Goal: Information Seeking & Learning: Get advice/opinions

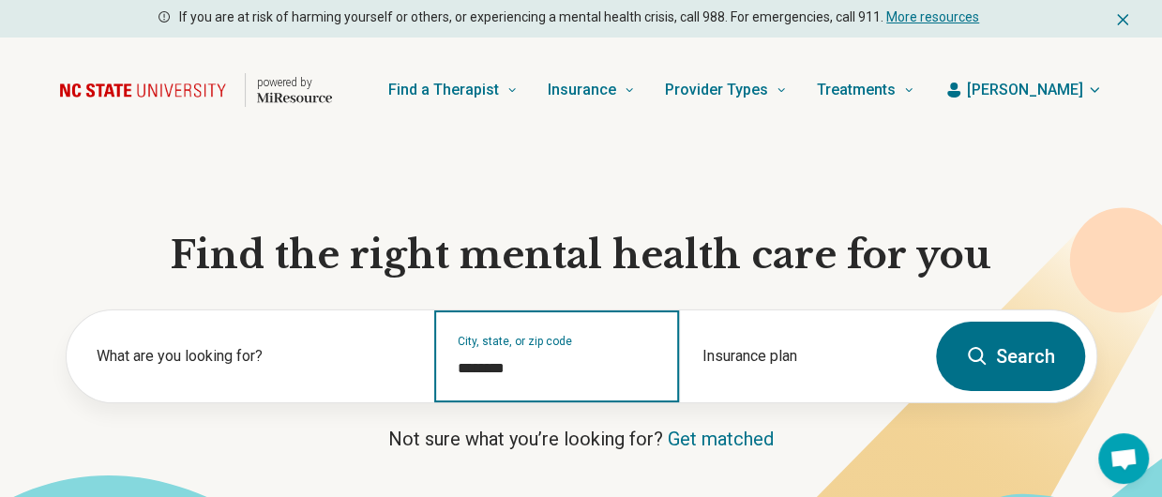
click at [544, 371] on input "********" at bounding box center [557, 368] width 199 height 23
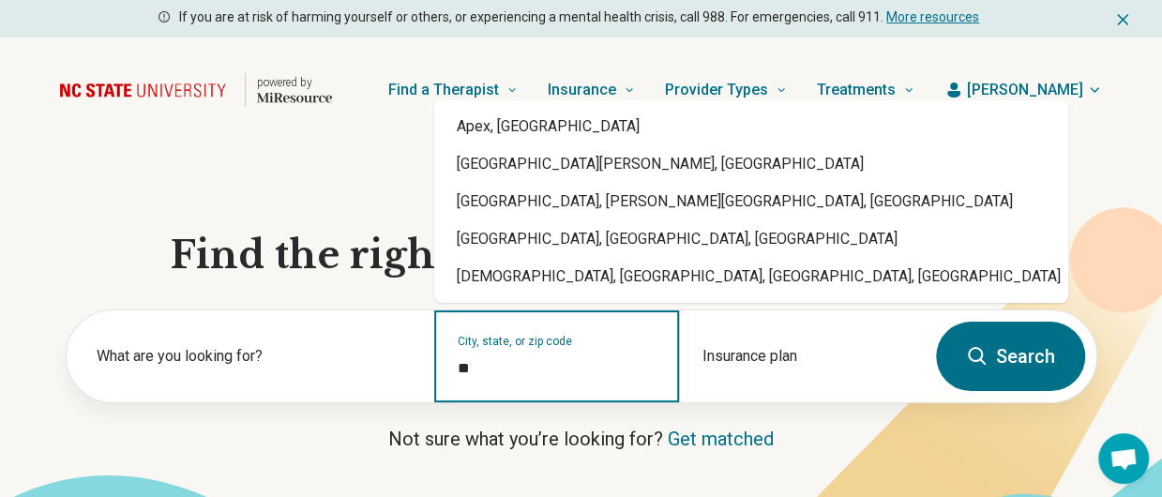
type input "*"
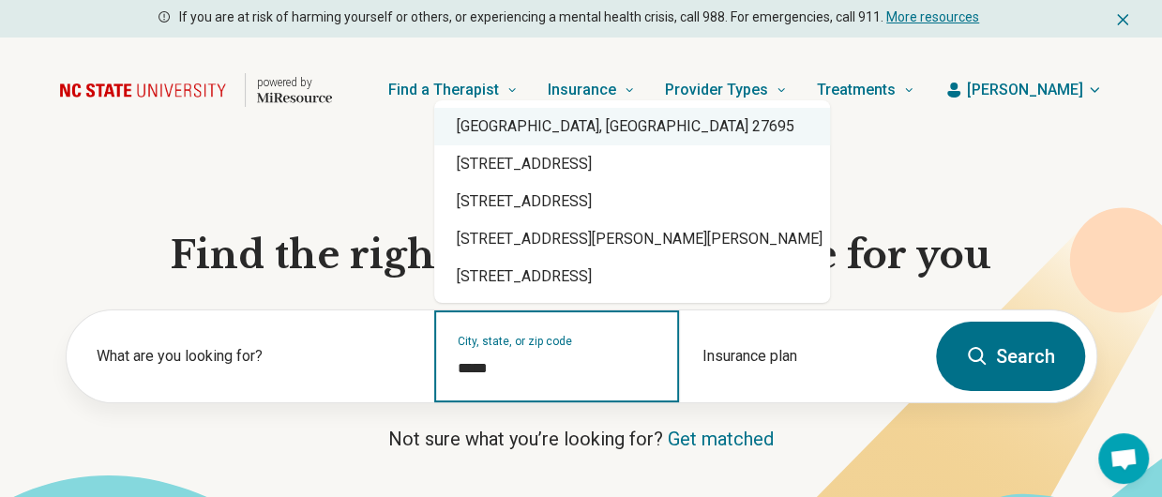
click at [505, 129] on div "[GEOGRAPHIC_DATA], [GEOGRAPHIC_DATA] 27695" at bounding box center [632, 127] width 396 height 38
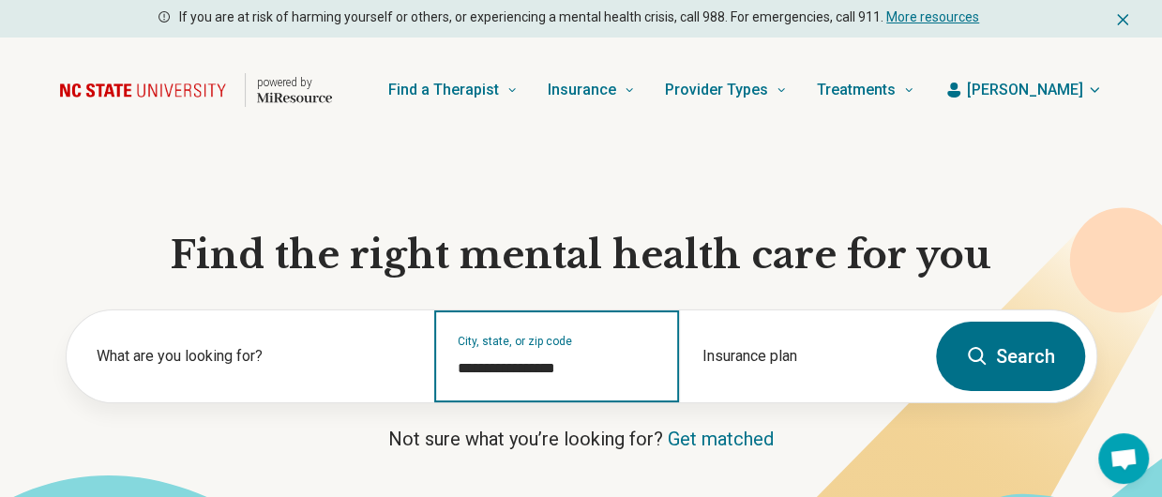
type input "**********"
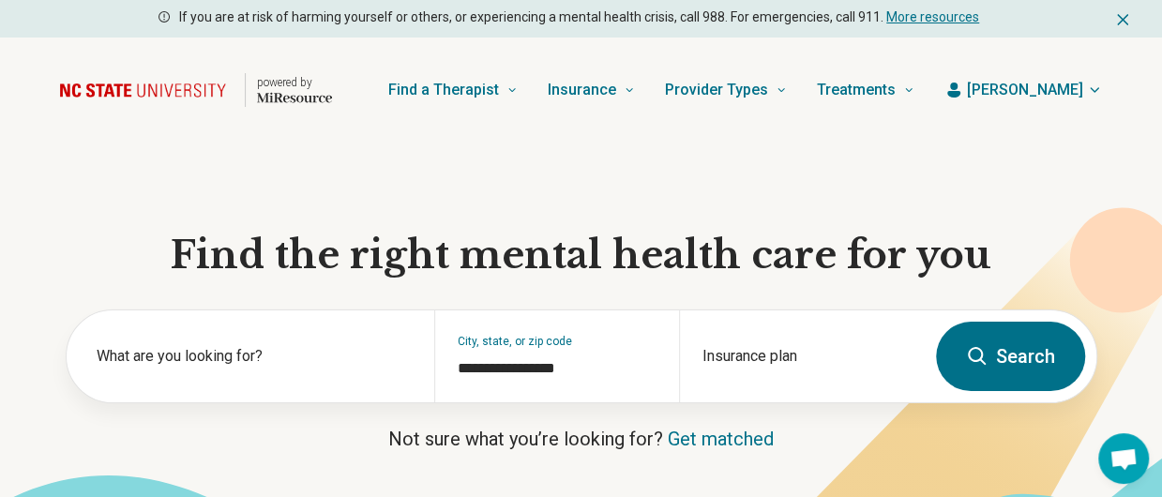
click at [1018, 344] on button "Search" at bounding box center [1010, 356] width 149 height 69
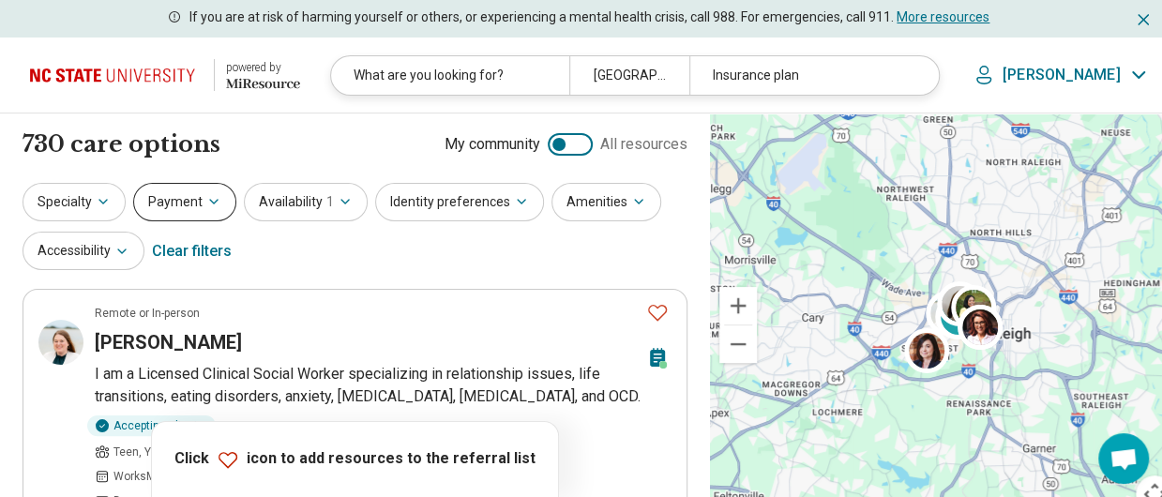
click at [193, 200] on button "Payment" at bounding box center [184, 202] width 103 height 38
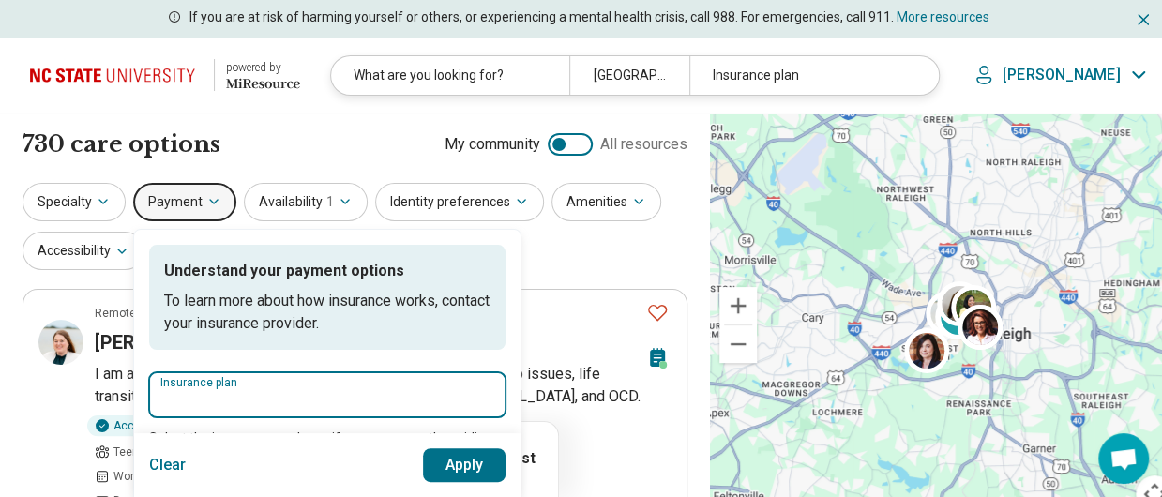
click at [236, 393] on input "Insurance plan" at bounding box center [327, 400] width 334 height 23
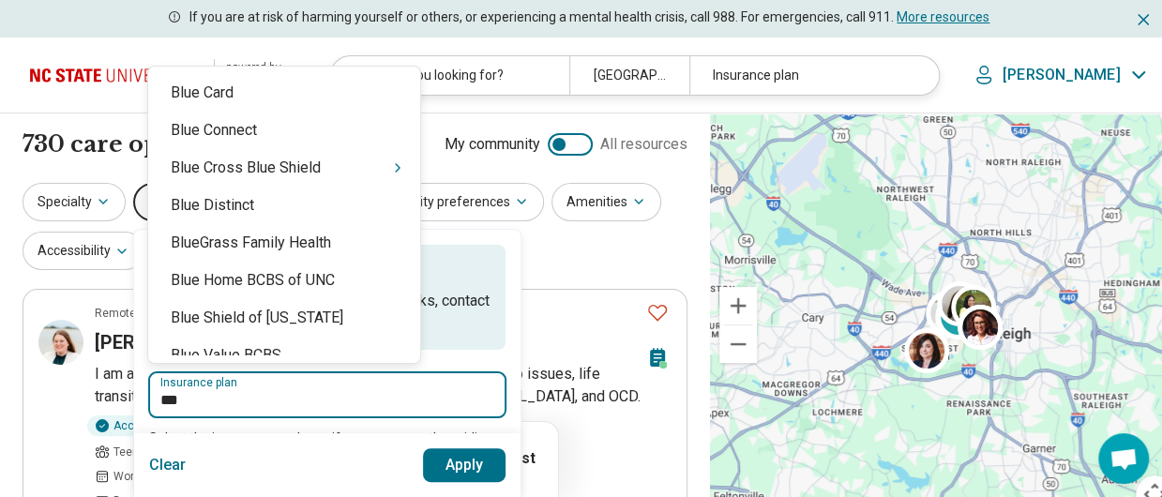
type input "****"
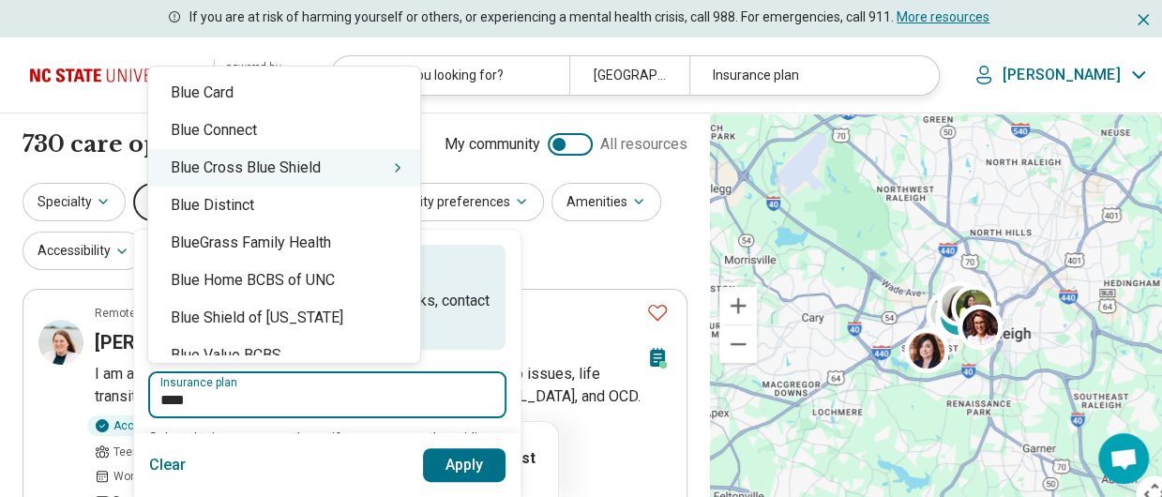
click at [242, 166] on div "Blue Cross Blue Shield" at bounding box center [284, 168] width 272 height 38
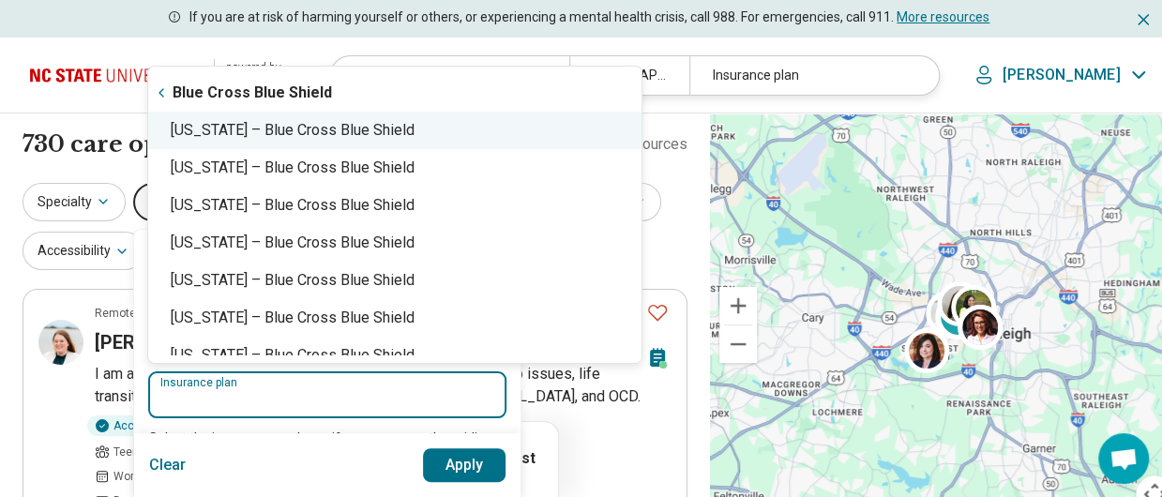
click at [266, 133] on div "[US_STATE] – Blue Cross Blue Shield" at bounding box center [394, 131] width 493 height 38
type input "**********"
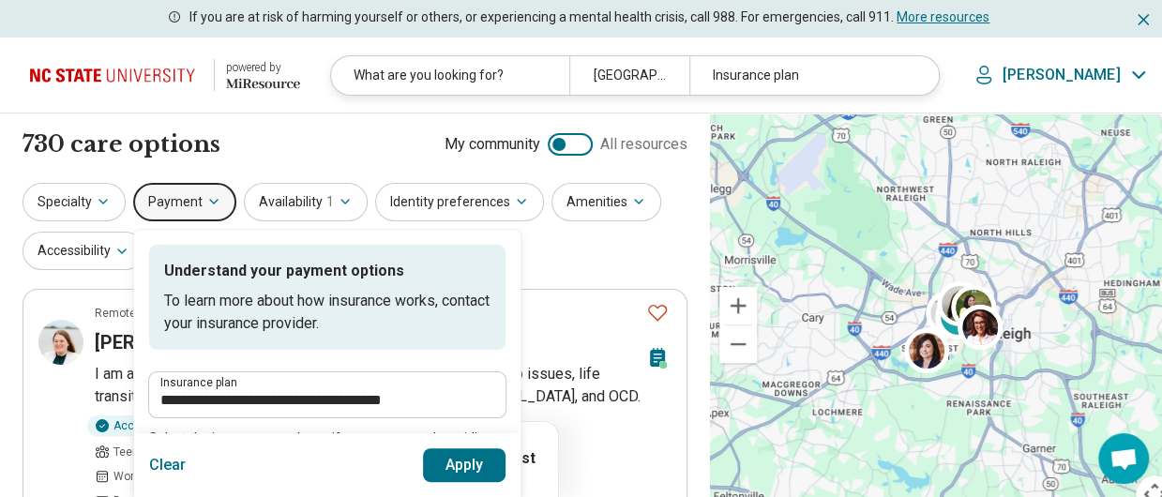
click at [266, 133] on div "730 care options 730 provider s My community All resources" at bounding box center [355, 145] width 665 height 32
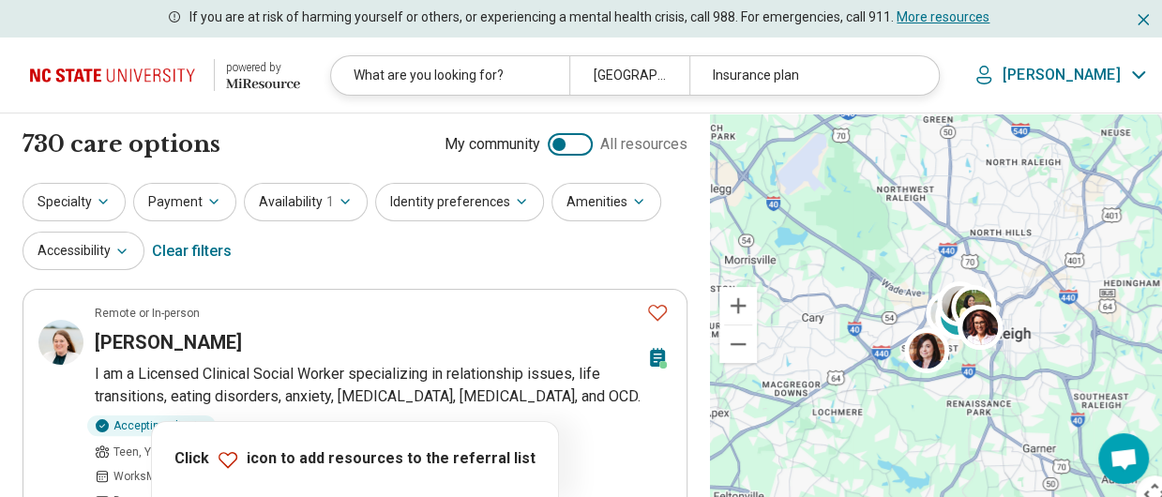
click at [266, 133] on div "730 care options 730 provider s My community All resources" at bounding box center [355, 145] width 665 height 32
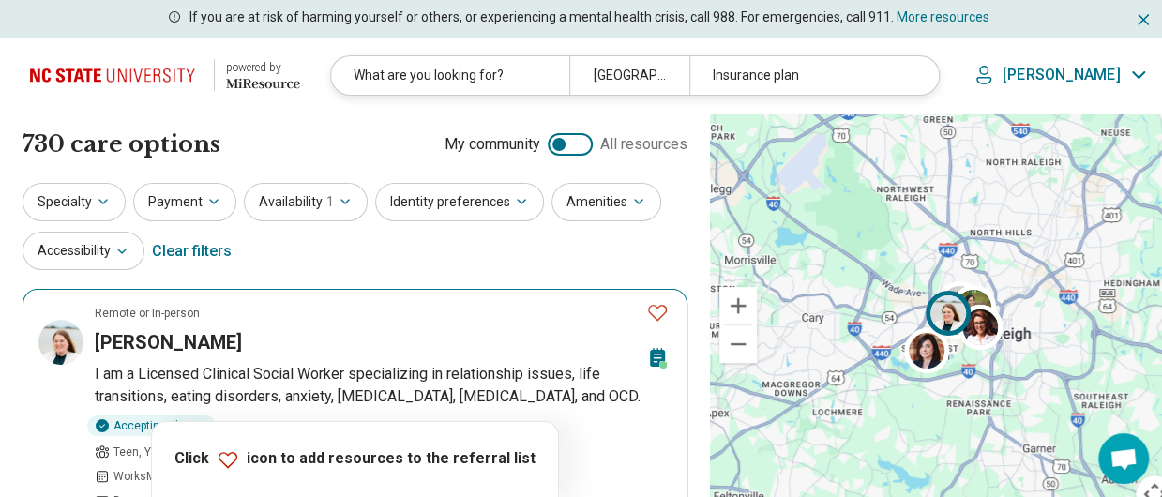
click at [230, 333] on h3 "[PERSON_NAME]" at bounding box center [168, 342] width 147 height 26
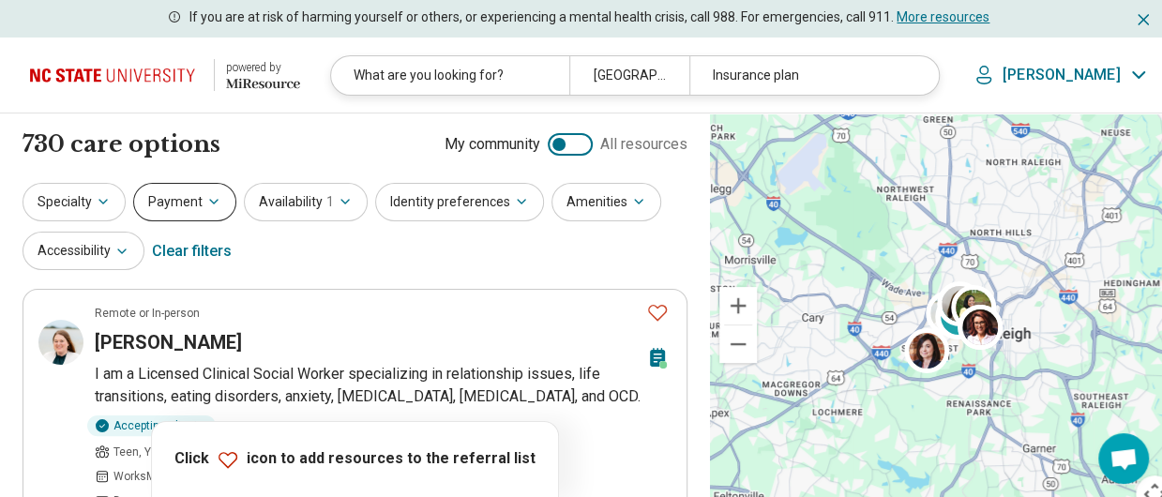
click at [182, 200] on button "Payment" at bounding box center [184, 202] width 103 height 38
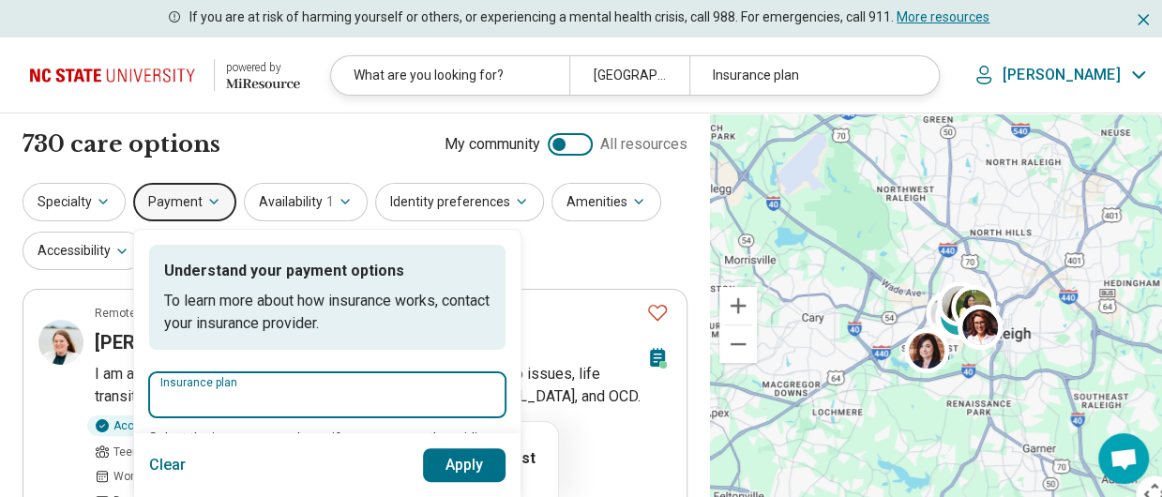
click at [228, 404] on input "Insurance plan" at bounding box center [327, 400] width 334 height 23
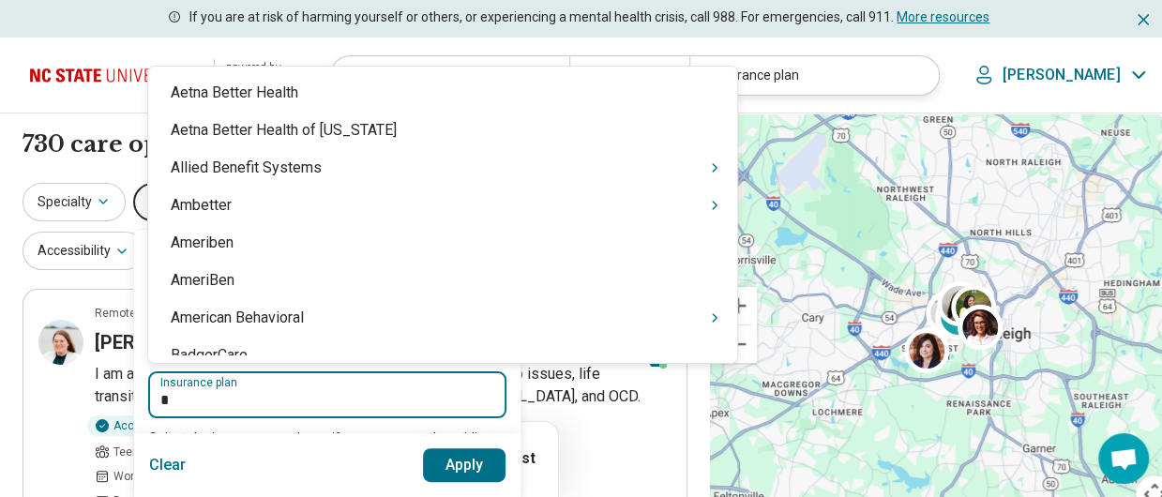
click at [228, 404] on input "*" at bounding box center [327, 400] width 334 height 23
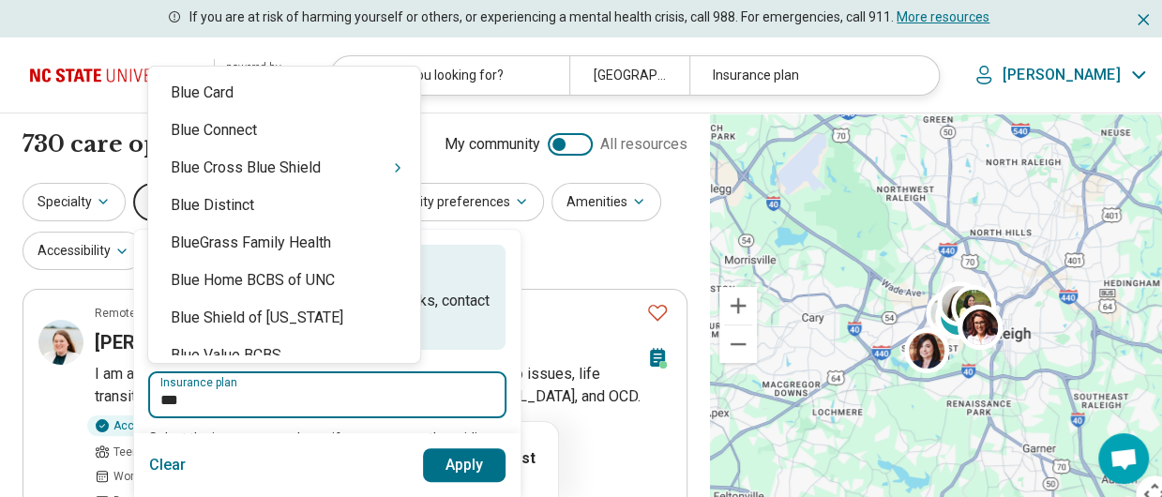
type input "****"
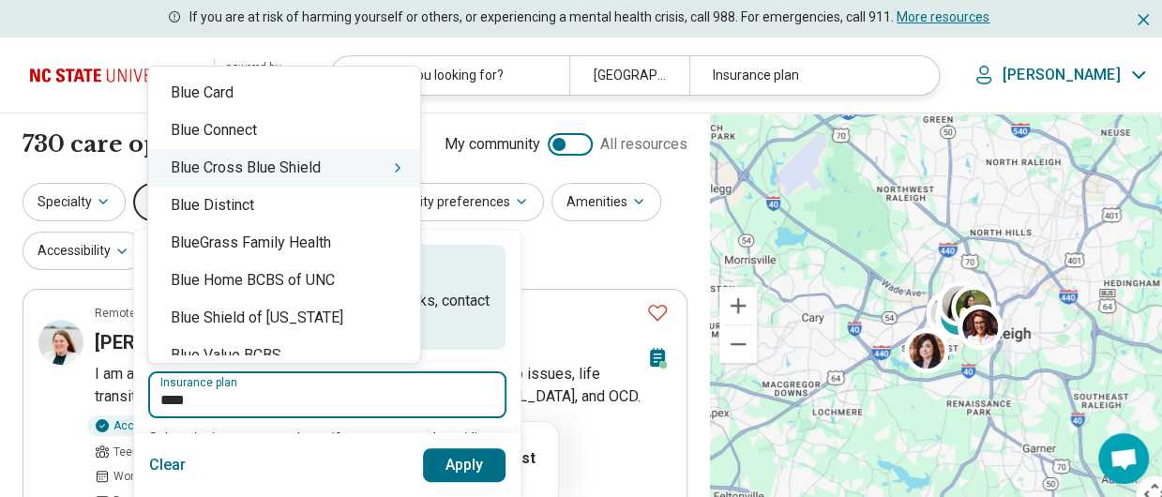
click at [292, 160] on div "Blue Cross Blue Shield" at bounding box center [284, 168] width 272 height 38
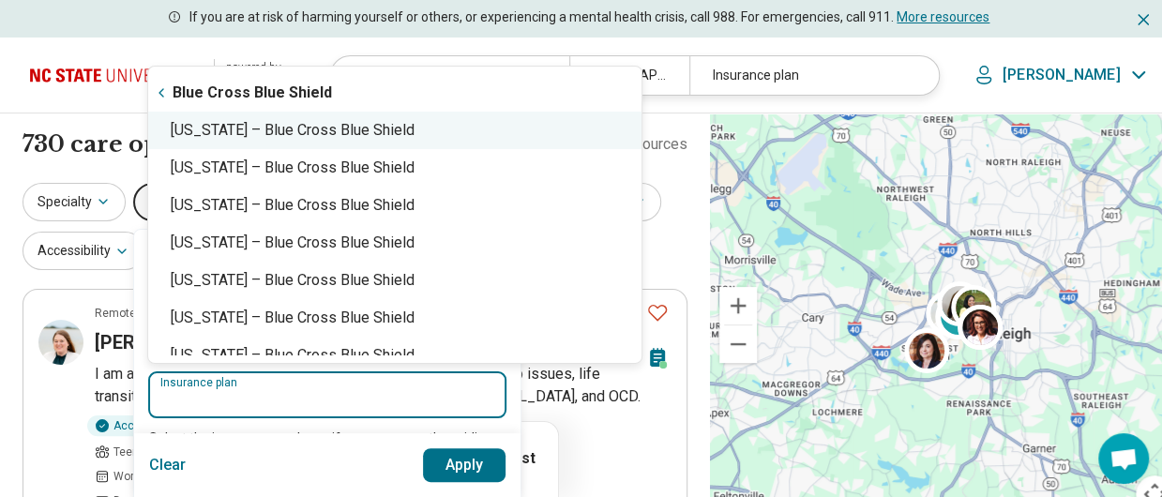
click at [296, 135] on div "[US_STATE] – Blue Cross Blue Shield" at bounding box center [394, 131] width 493 height 38
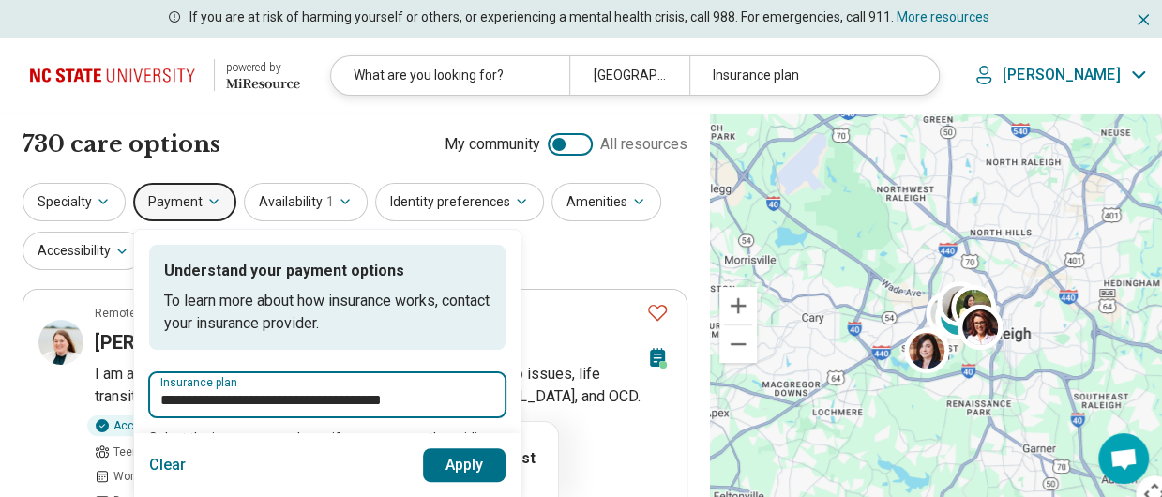
type input "**********"
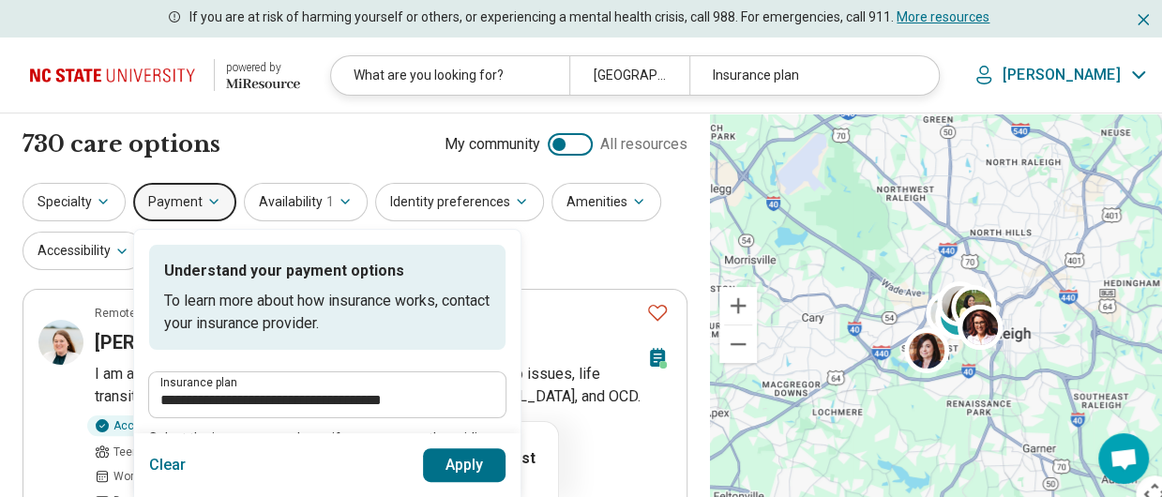
click at [463, 455] on button "Apply" at bounding box center [464, 465] width 83 height 34
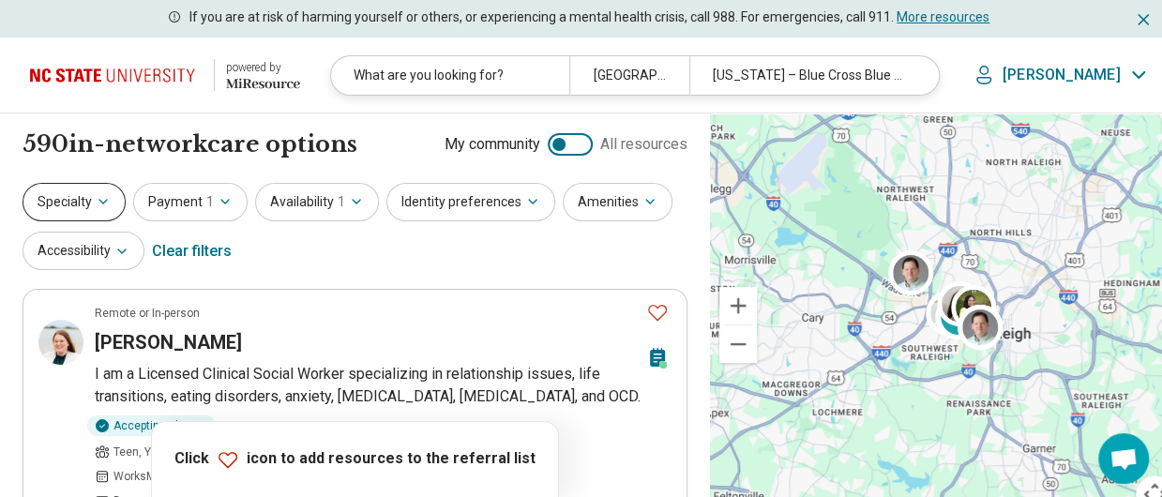
click at [80, 200] on button "Specialty" at bounding box center [74, 202] width 103 height 38
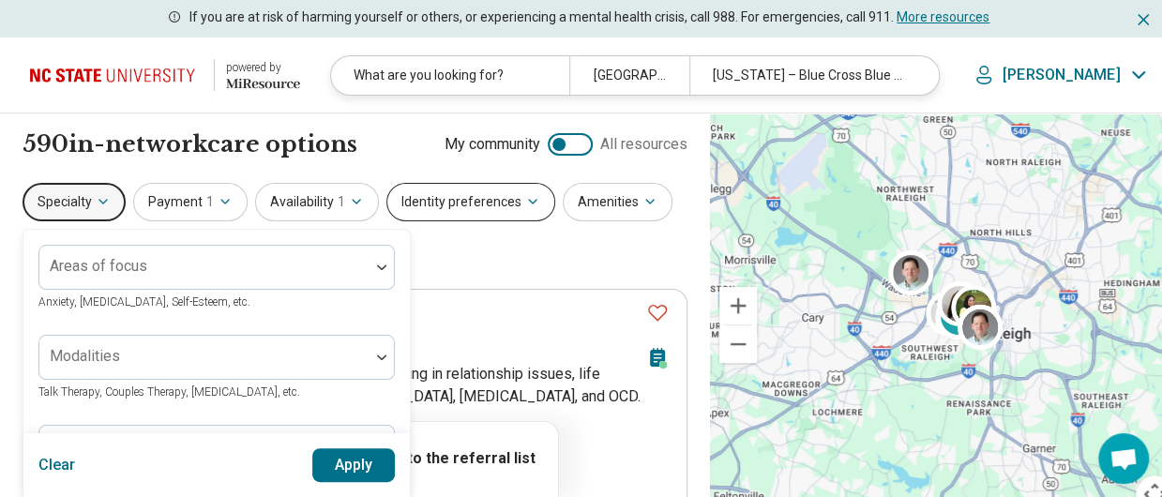
click at [425, 196] on button "Identity preferences" at bounding box center [471, 202] width 169 height 38
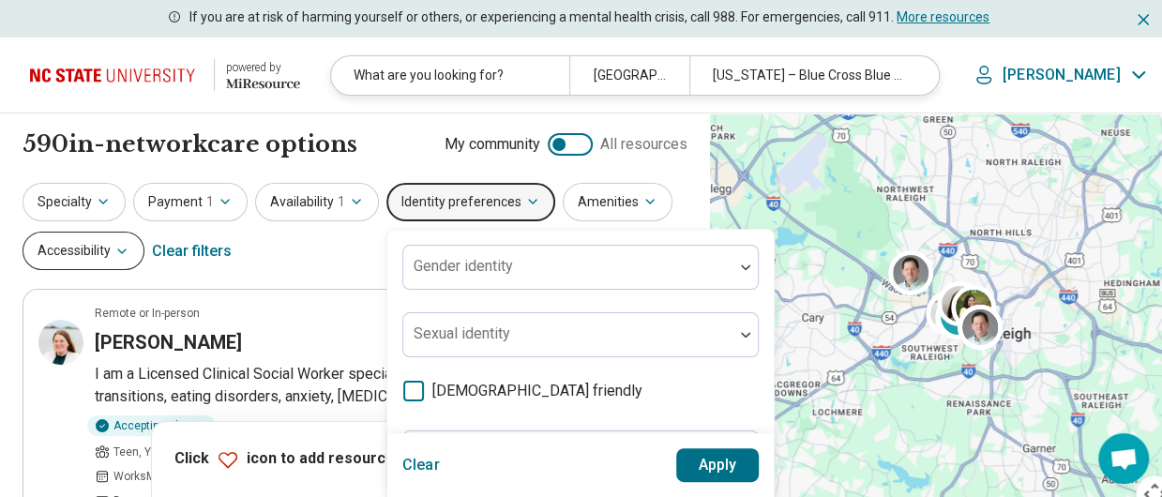
click at [56, 250] on button "Accessibility" at bounding box center [84, 251] width 122 height 38
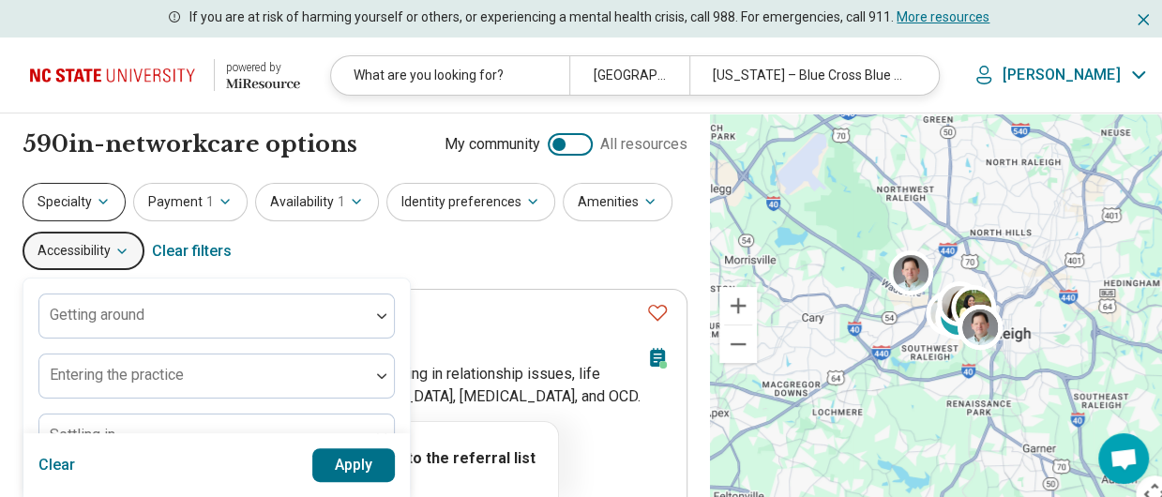
click at [66, 198] on button "Specialty" at bounding box center [74, 202] width 103 height 38
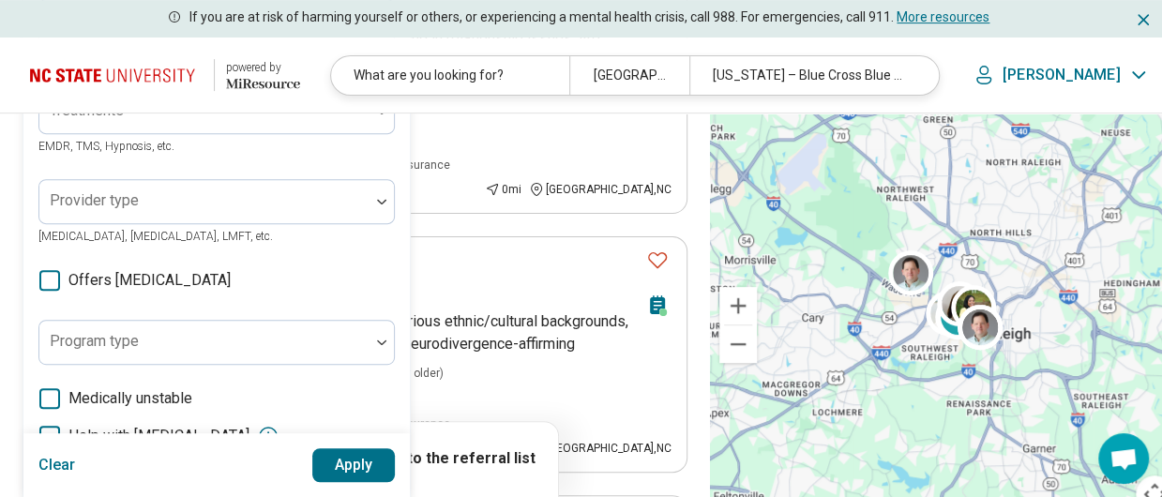
scroll to position [326, 0]
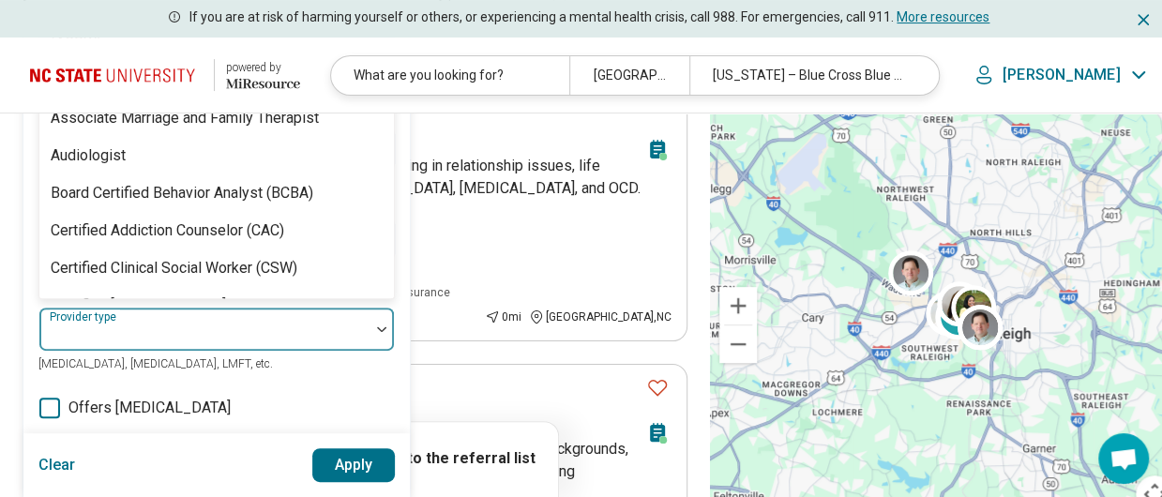
click at [377, 307] on div "68 results available. Use Up and Down to choose options, press Enter to select …" at bounding box center [216, 329] width 356 height 45
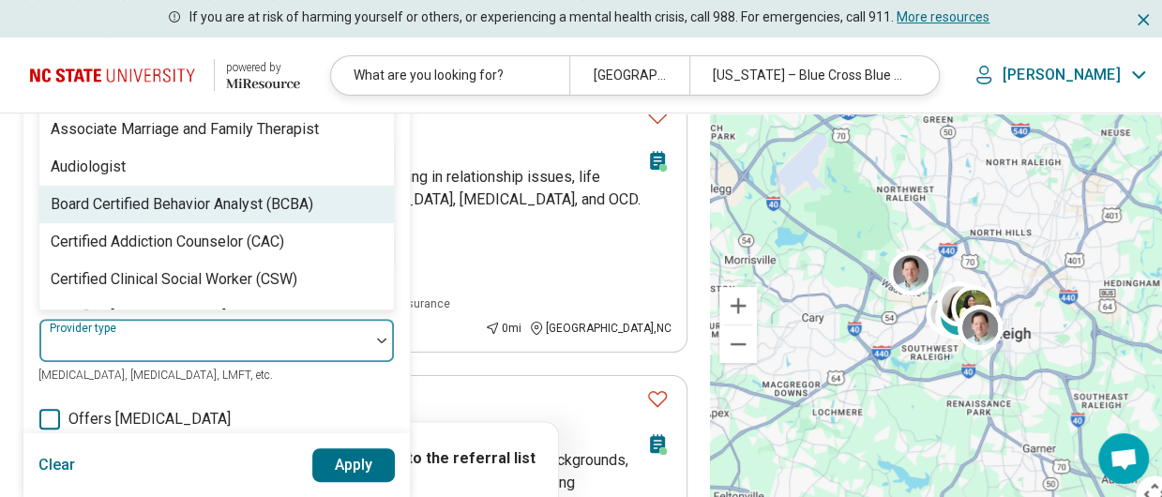
click at [377, 211] on div "Board Certified Behavior Analyst (BCBA)" at bounding box center [216, 205] width 355 height 38
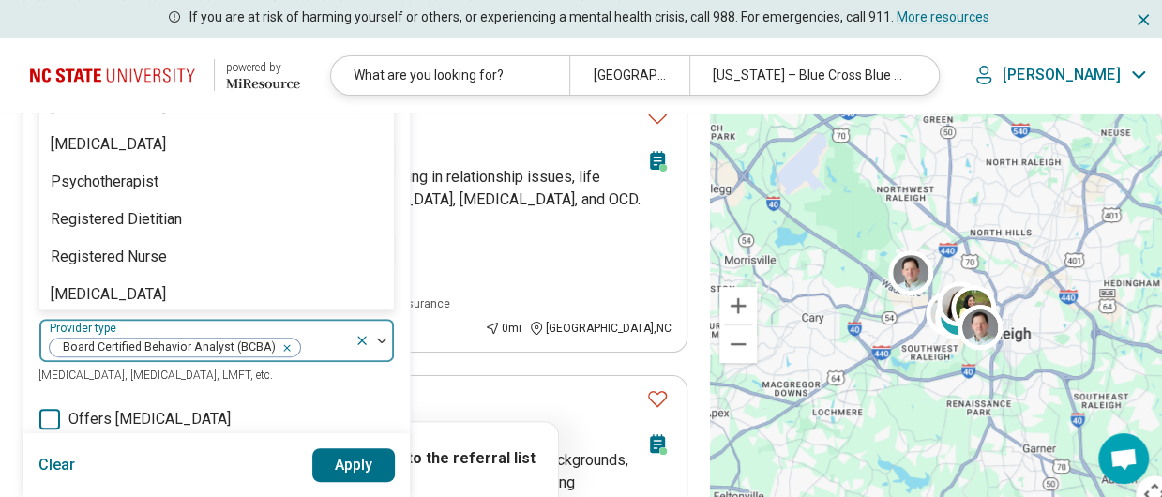
scroll to position [0, 0]
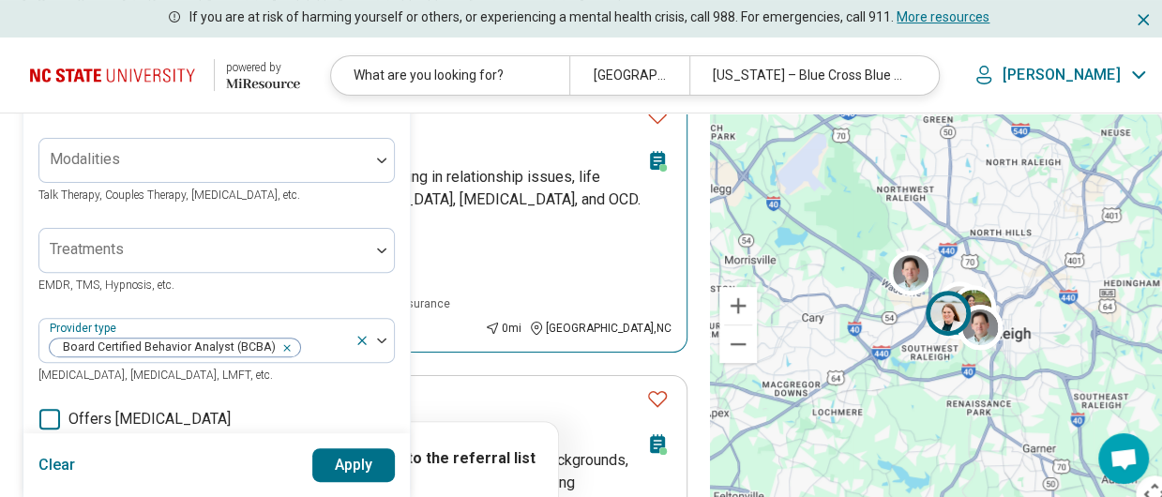
click at [507, 118] on div "Remote or In-person" at bounding box center [367, 116] width 544 height 17
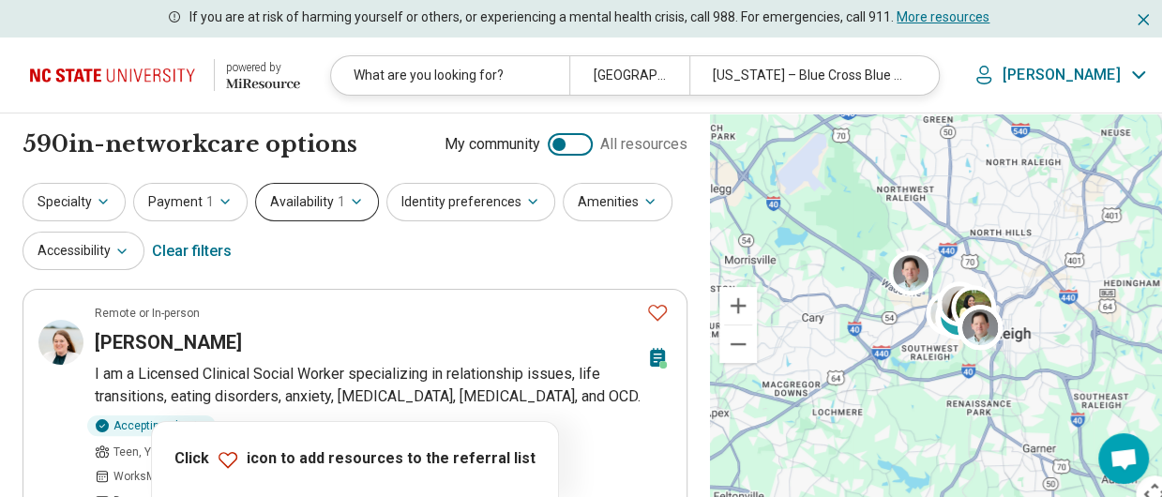
click at [306, 196] on button "Availability 1" at bounding box center [317, 202] width 124 height 38
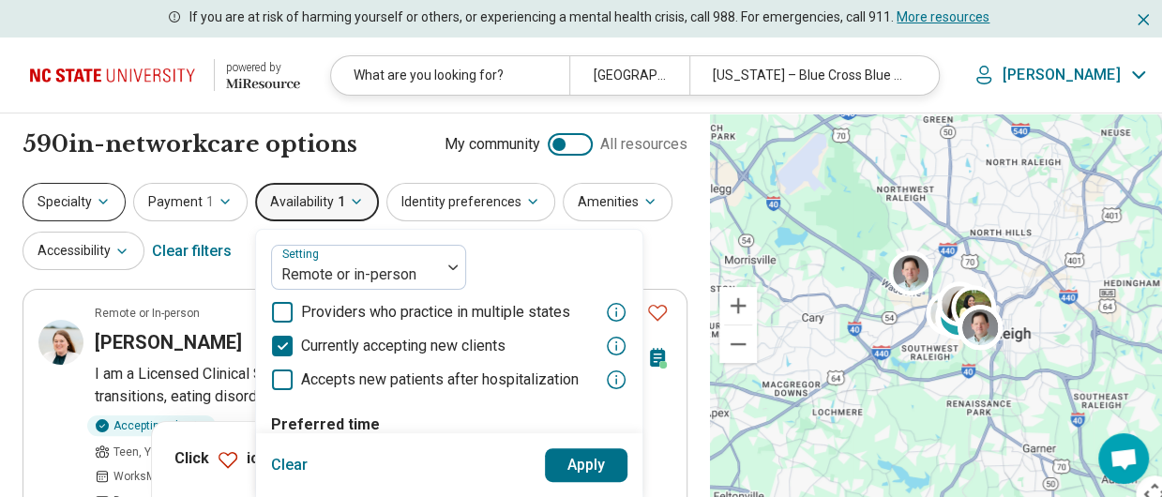
click at [71, 190] on button "Specialty" at bounding box center [74, 202] width 103 height 38
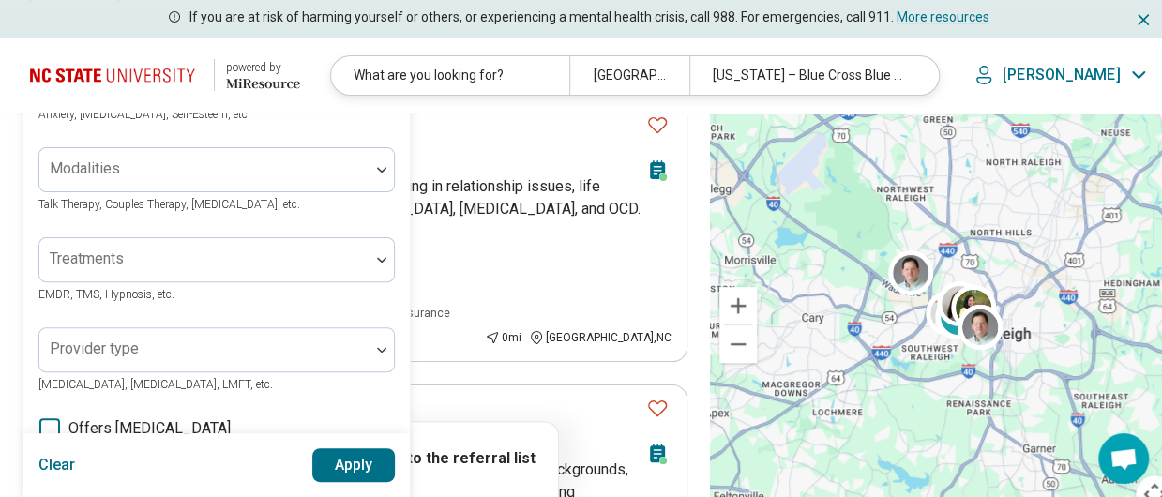
scroll to position [225, 0]
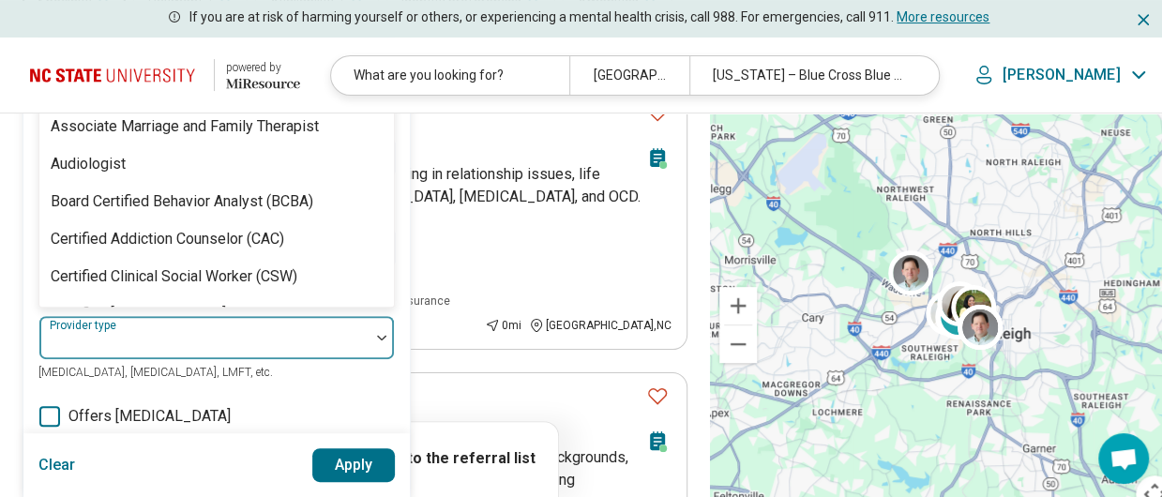
click at [210, 312] on div "Areas of focus Anxiety, [MEDICAL_DATA], Self-Esteem, etc. Modalities Talk Thera…" at bounding box center [216, 393] width 356 height 696
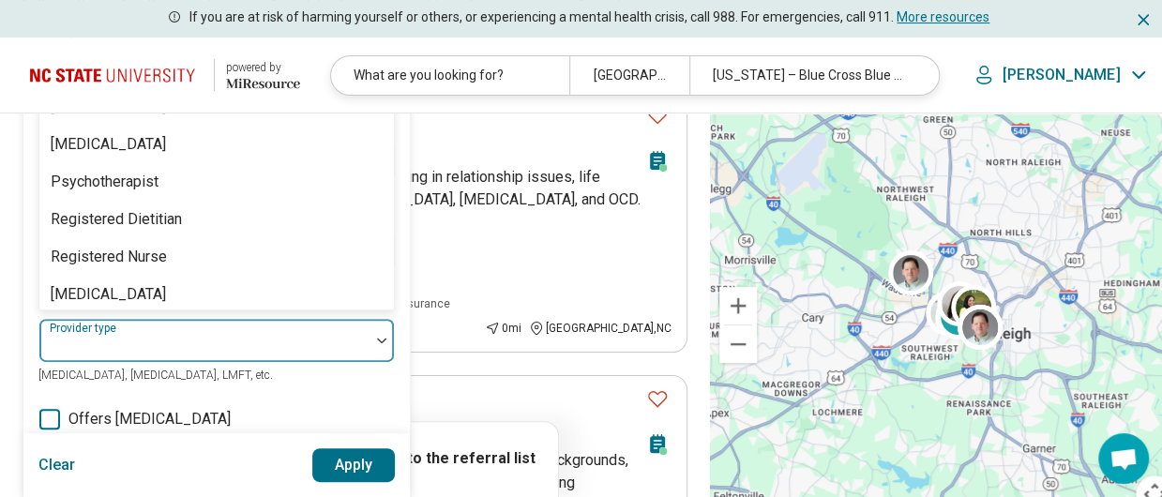
scroll to position [0, 0]
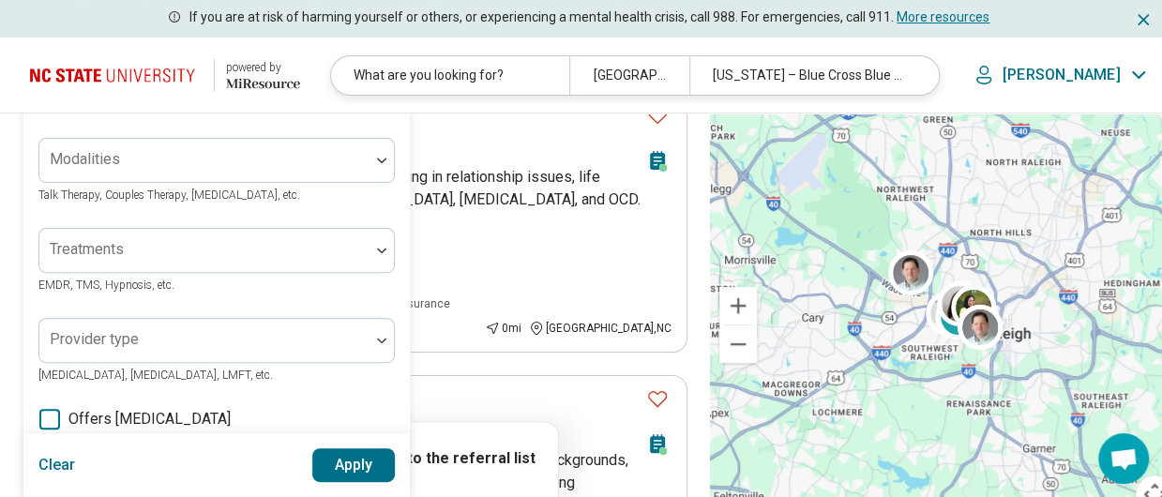
click at [166, 53] on img at bounding box center [116, 75] width 173 height 45
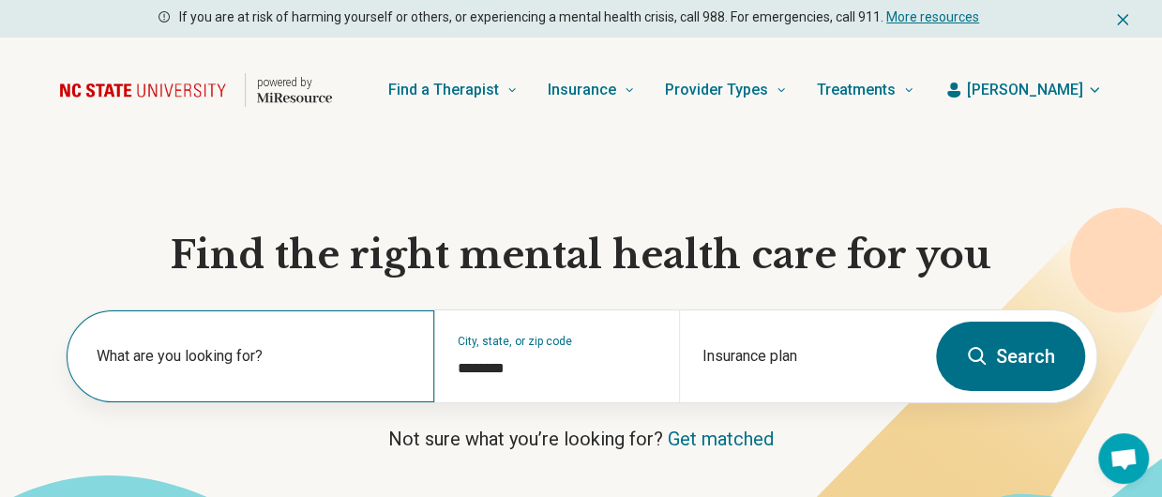
click at [253, 356] on label "What are you looking for?" at bounding box center [254, 356] width 315 height 23
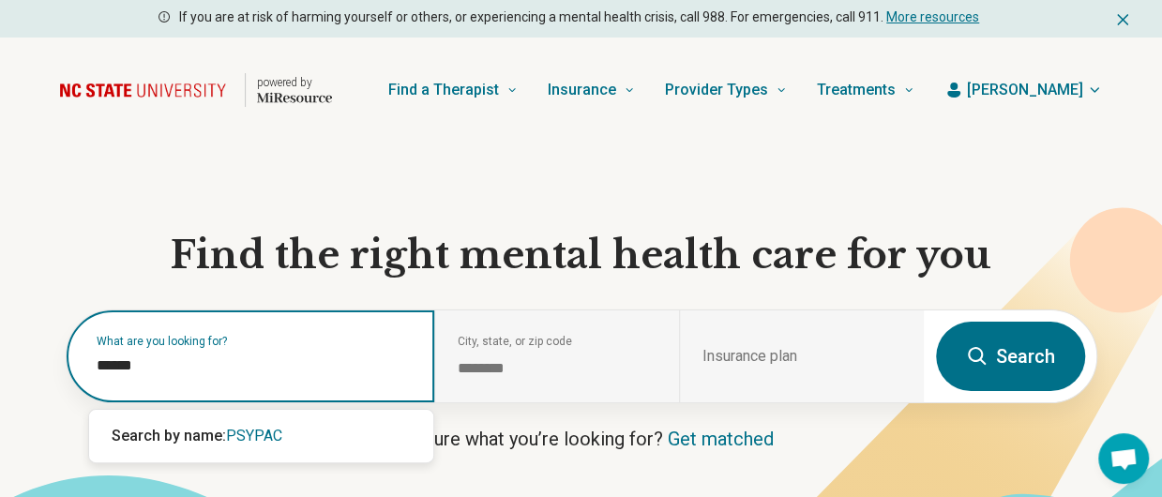
type input "*******"
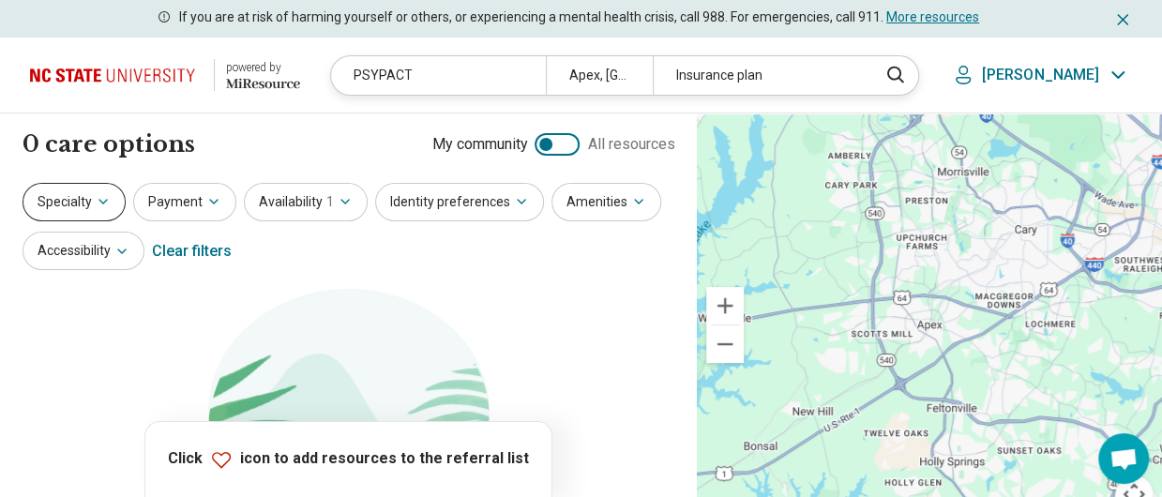
click at [92, 189] on button "Specialty" at bounding box center [74, 202] width 103 height 38
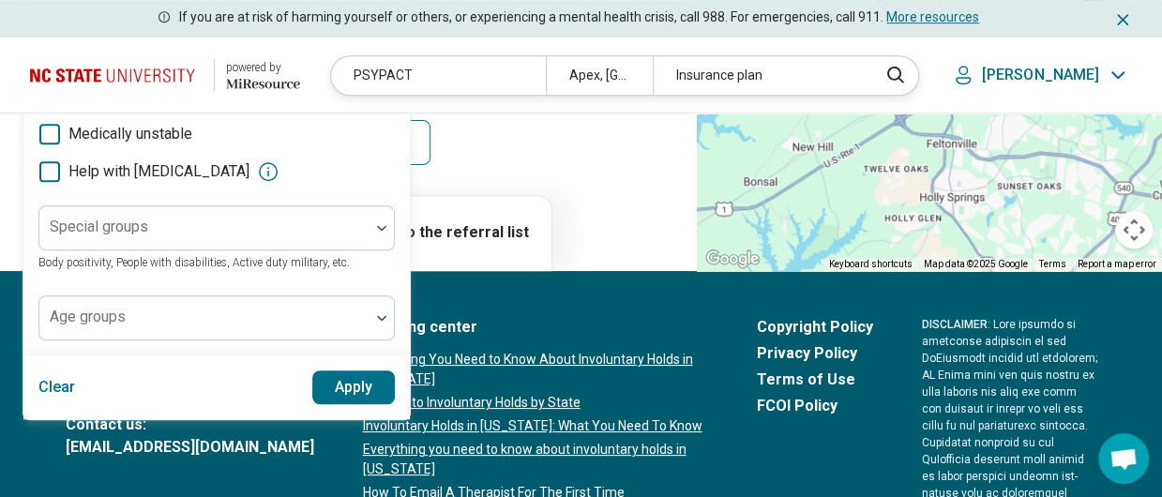
scroll to position [638, 0]
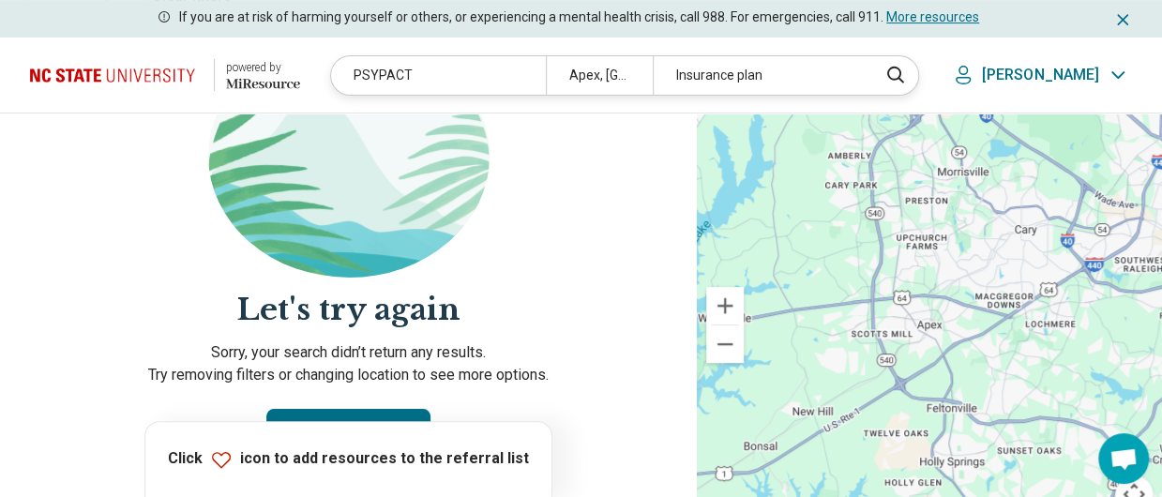
scroll to position [0, 0]
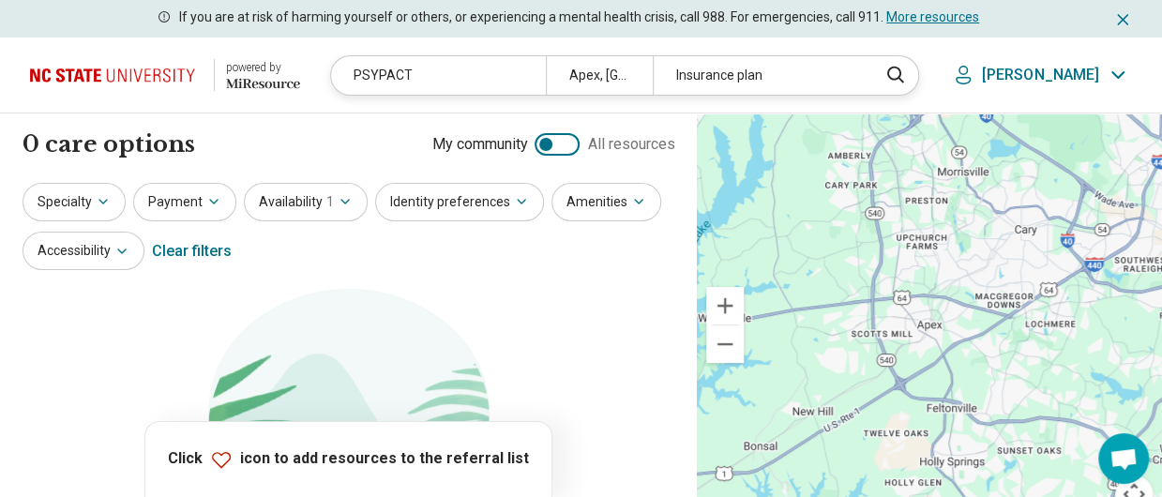
click at [346, 236] on div "Specialty Payment Availability 1 Identity preferences Amenities Accessibility C…" at bounding box center [349, 228] width 652 height 91
click at [196, 204] on button "Payment" at bounding box center [184, 202] width 103 height 38
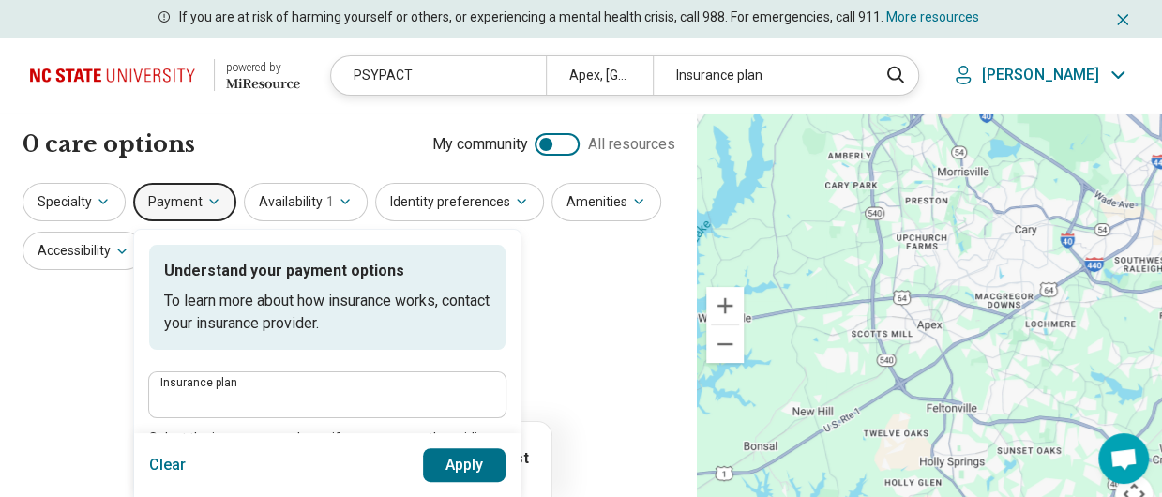
click at [196, 204] on button "Payment" at bounding box center [184, 202] width 103 height 38
click at [212, 386] on label "Insurance plan" at bounding box center [327, 382] width 334 height 11
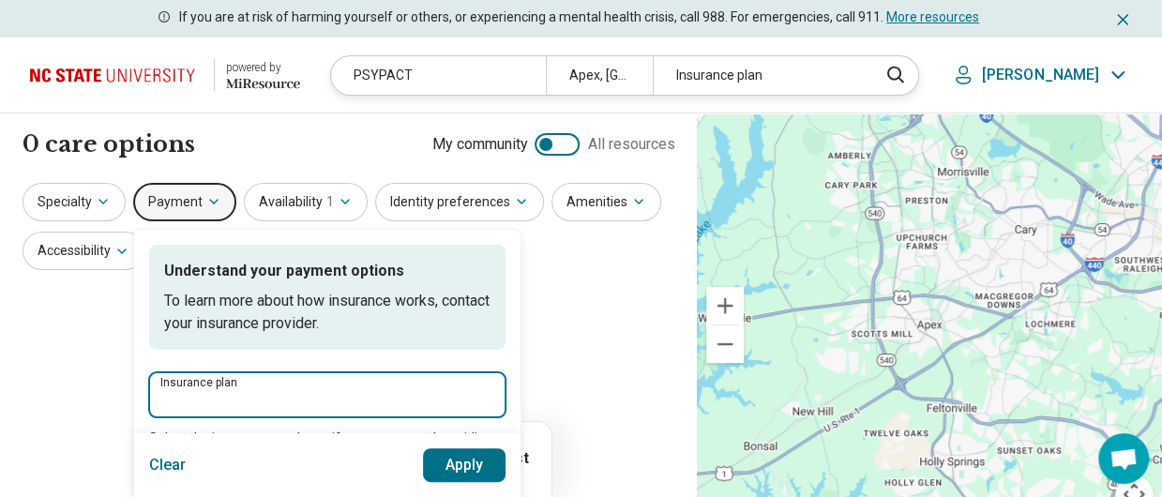
click at [212, 389] on input "Insurance plan" at bounding box center [327, 400] width 334 height 23
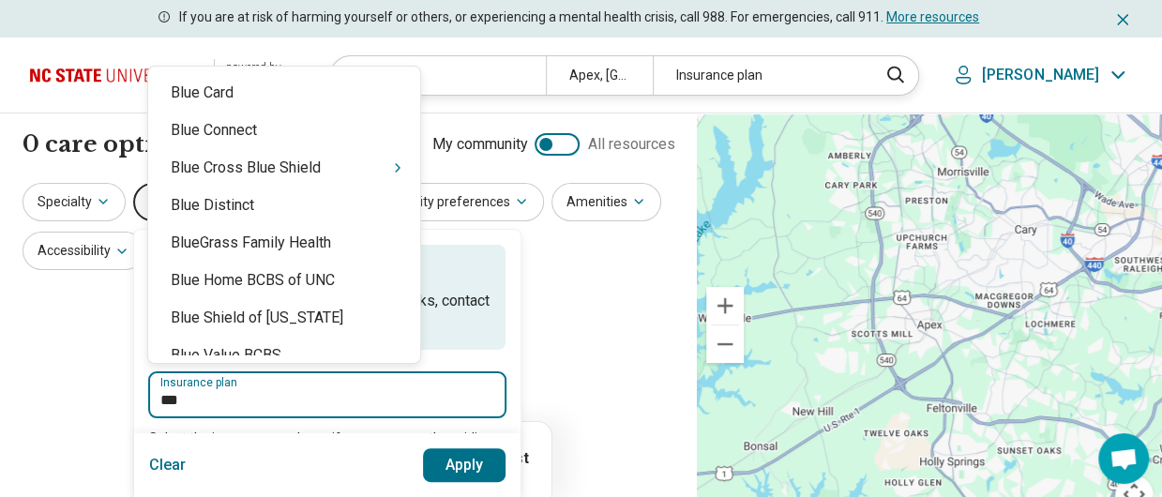
type input "****"
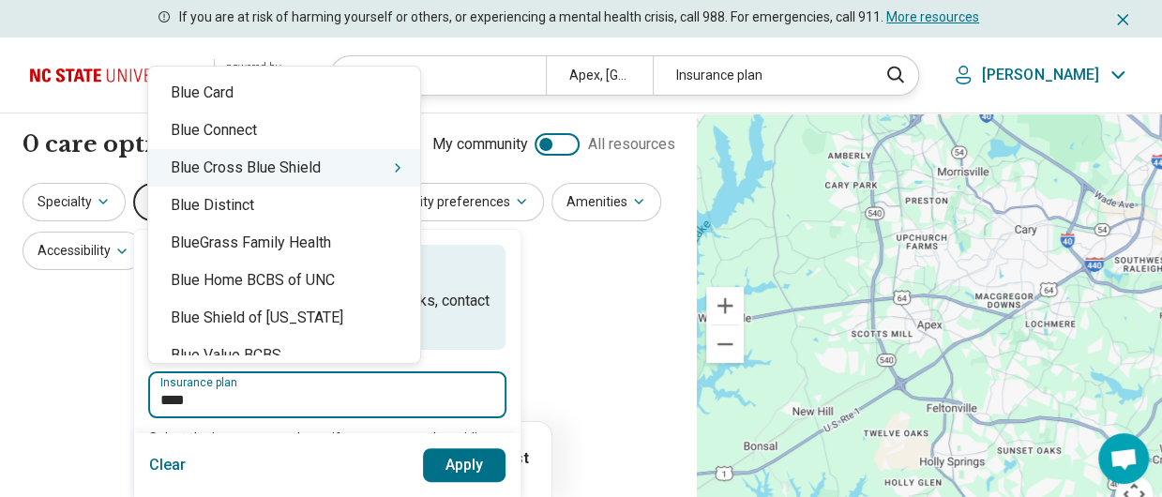
click at [239, 166] on div "Blue Cross Blue Shield" at bounding box center [284, 168] width 272 height 38
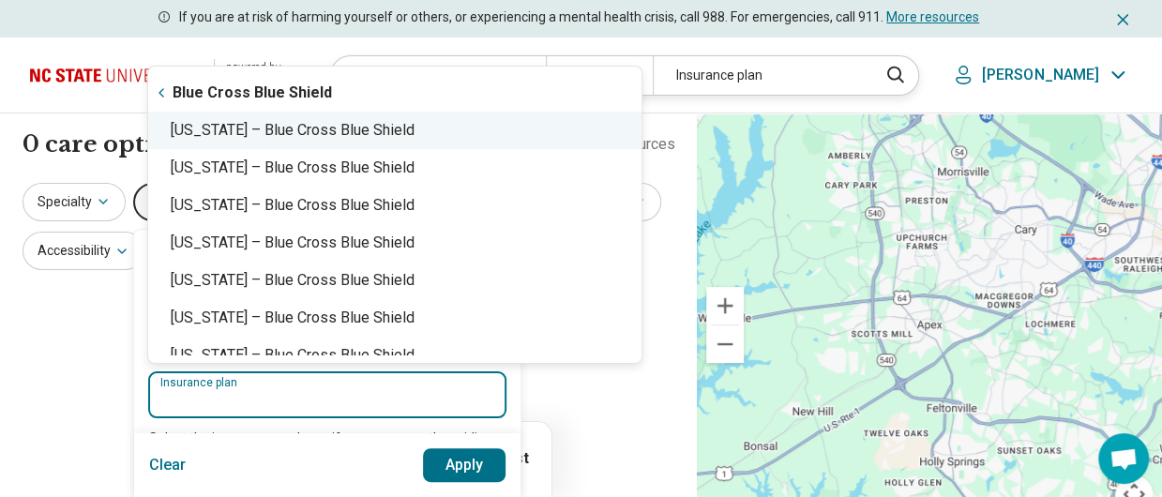
click at [353, 132] on div "[US_STATE] – Blue Cross Blue Shield" at bounding box center [394, 131] width 493 height 38
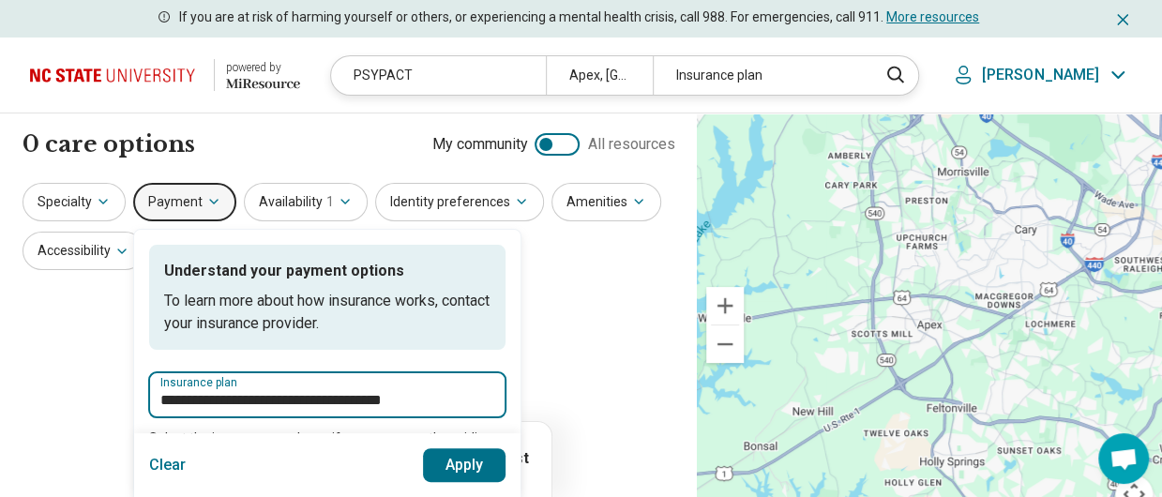
type input "**********"
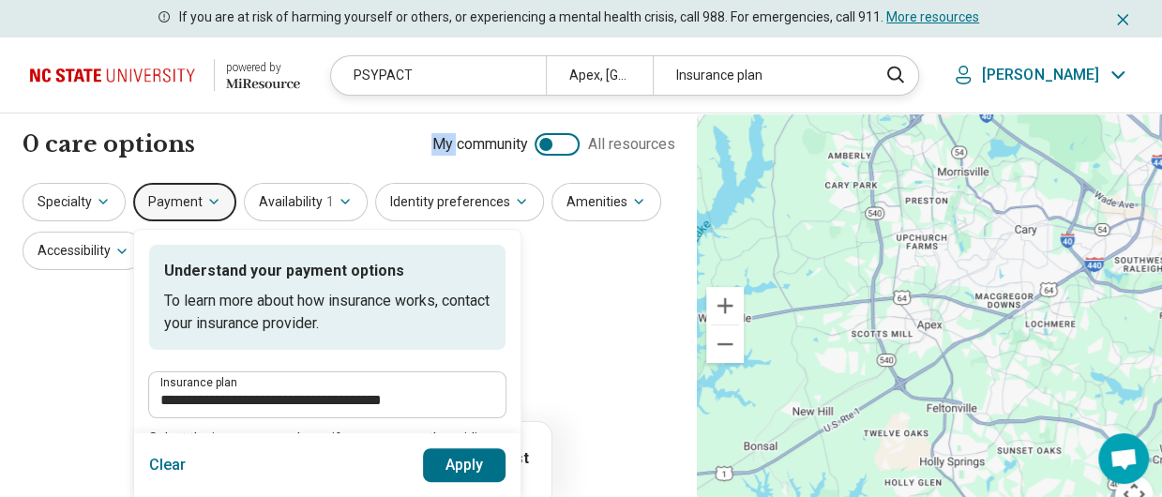
click at [353, 132] on div "0 care options 0 provider s My community All resources" at bounding box center [349, 145] width 652 height 32
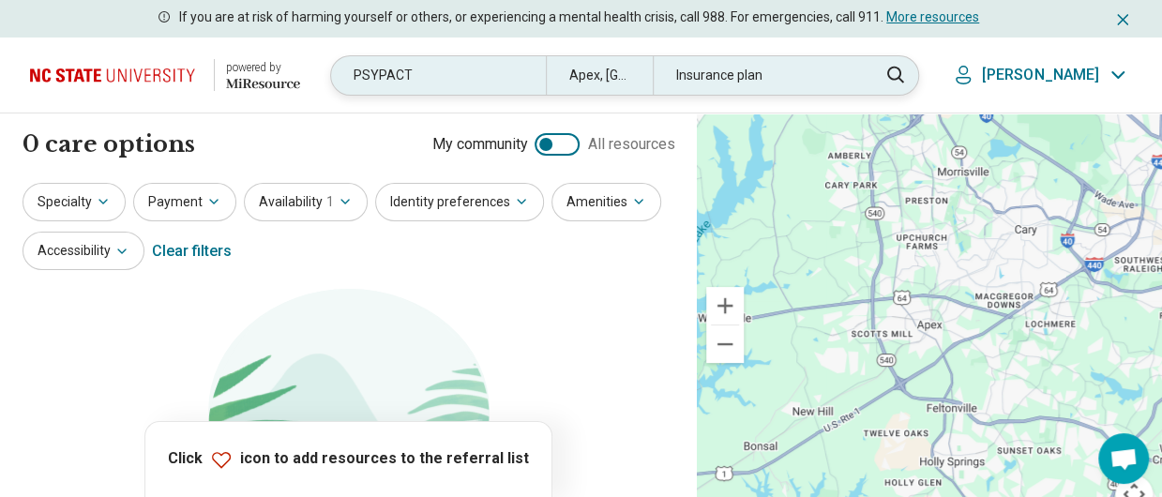
click at [436, 74] on div "PSYPACT" at bounding box center [438, 75] width 215 height 38
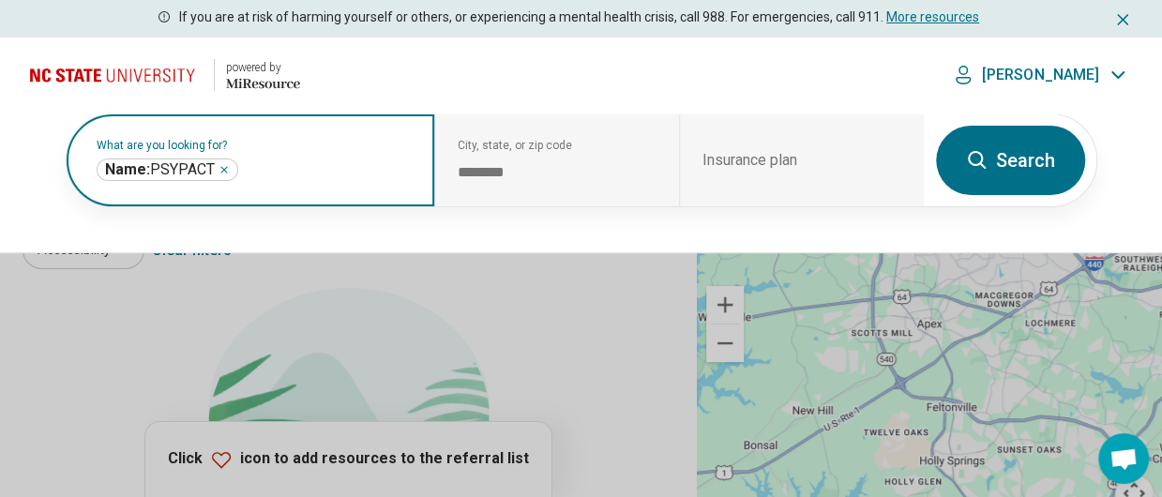
click at [224, 172] on icon "Remove" at bounding box center [224, 169] width 11 height 11
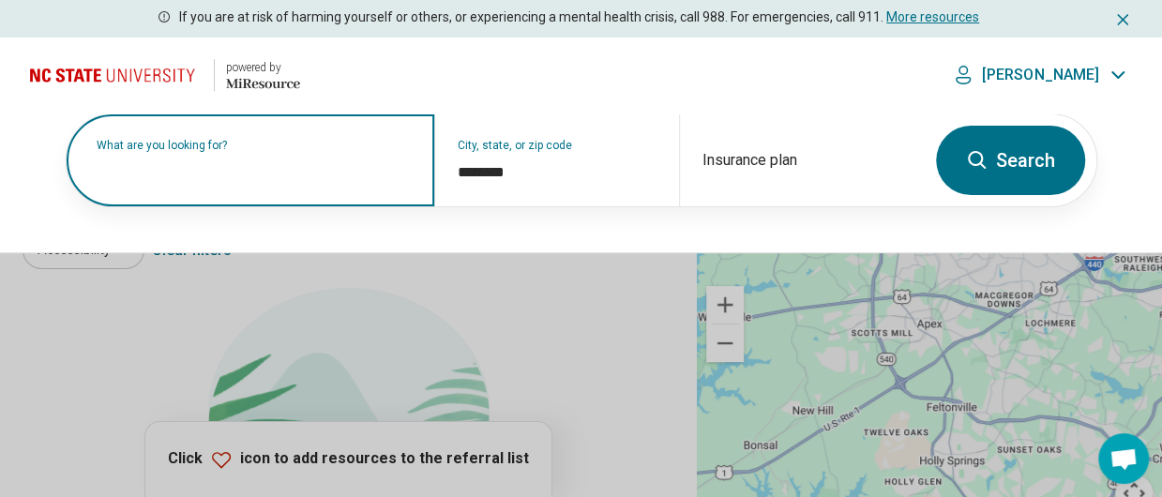
click at [1009, 162] on button "Search" at bounding box center [1010, 160] width 149 height 69
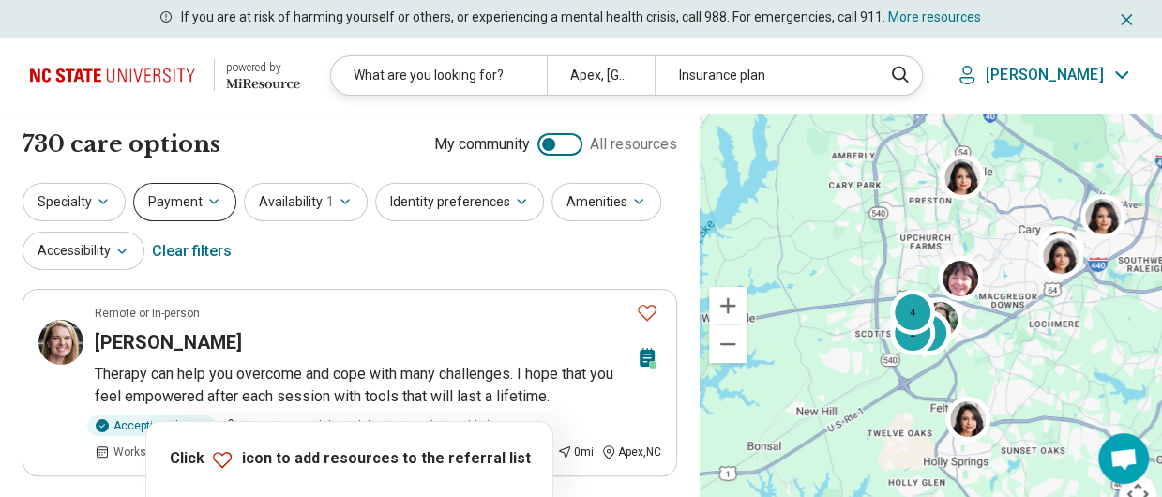
click at [186, 203] on button "Payment" at bounding box center [184, 202] width 103 height 38
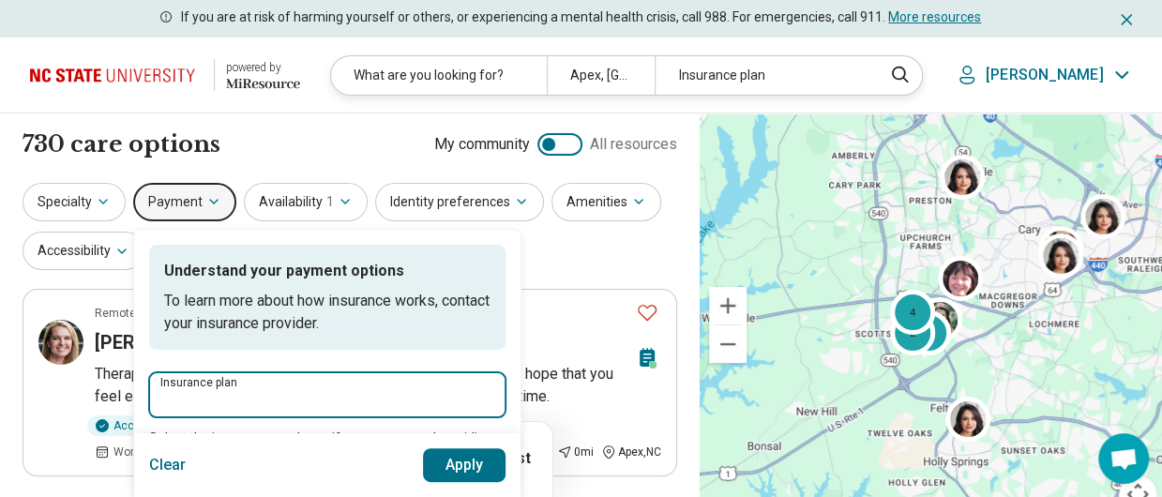
click at [197, 398] on input "Insurance plan" at bounding box center [327, 400] width 334 height 23
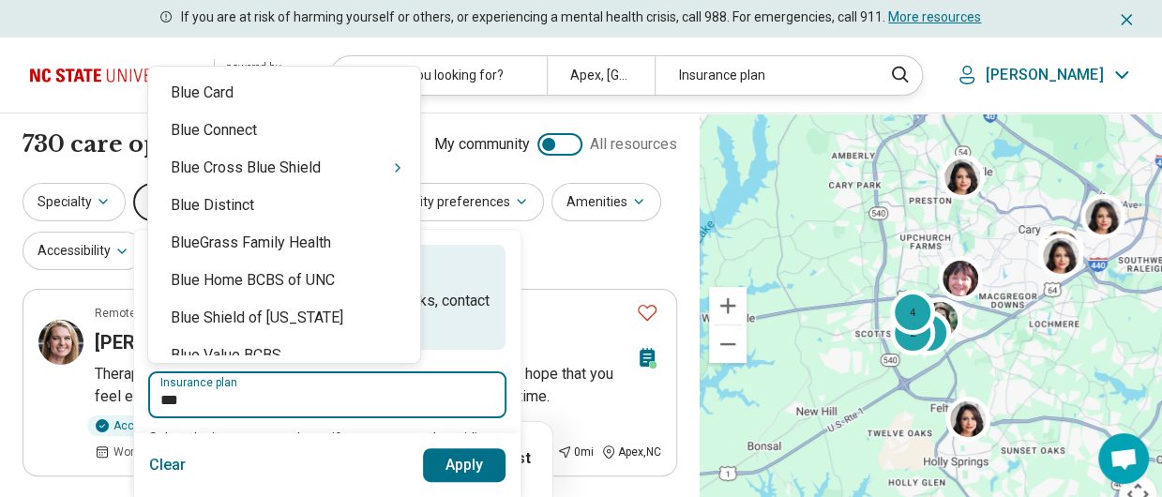
type input "****"
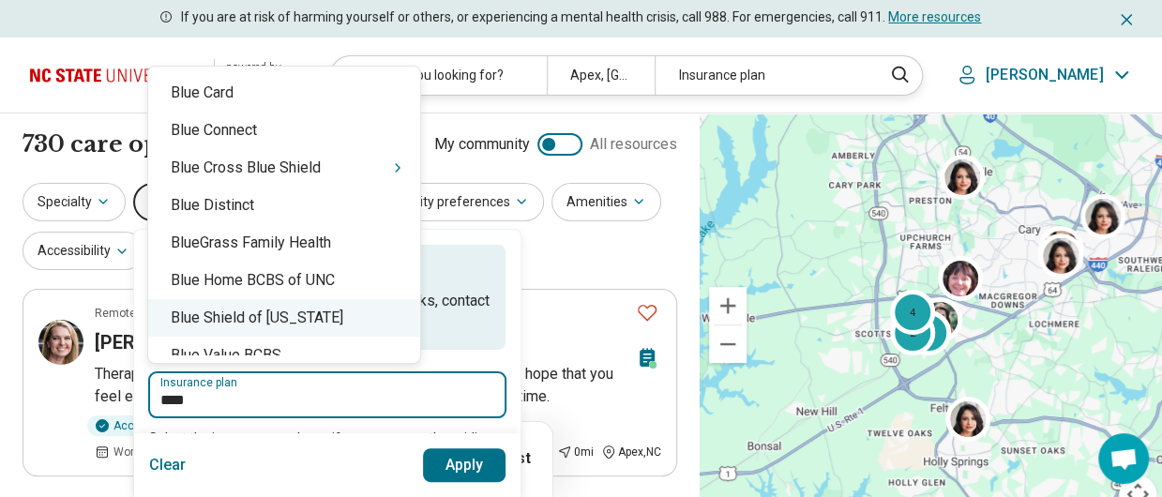
drag, startPoint x: 289, startPoint y: 168, endPoint x: 456, endPoint y: 463, distance: 339.4
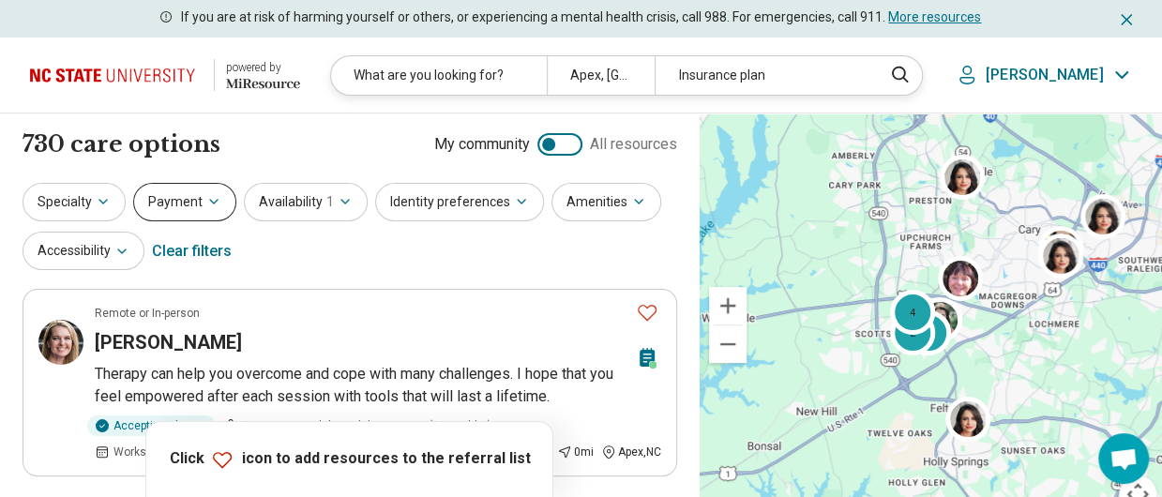
click at [182, 196] on button "Payment" at bounding box center [184, 202] width 103 height 38
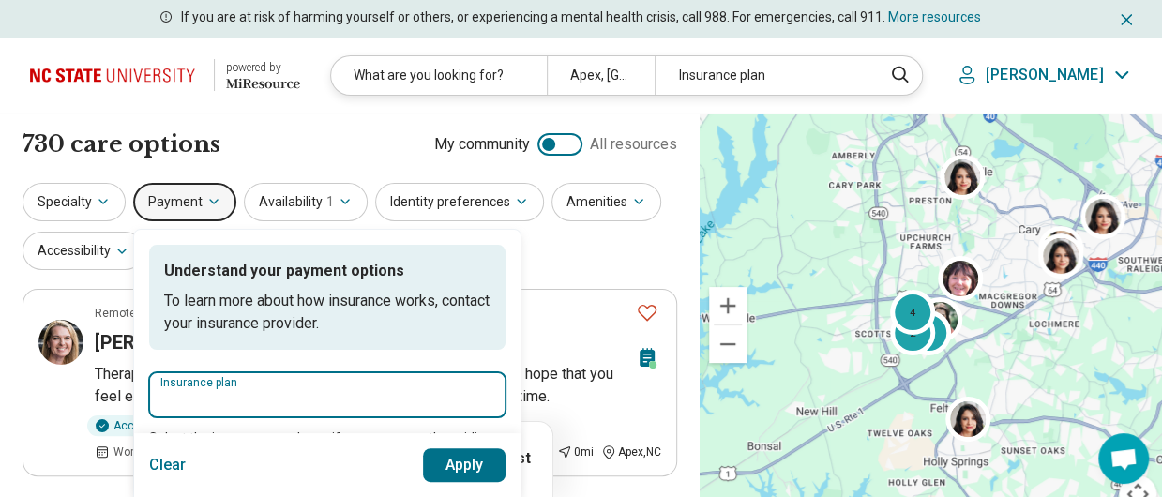
click at [272, 401] on input "Insurance plan" at bounding box center [327, 400] width 334 height 23
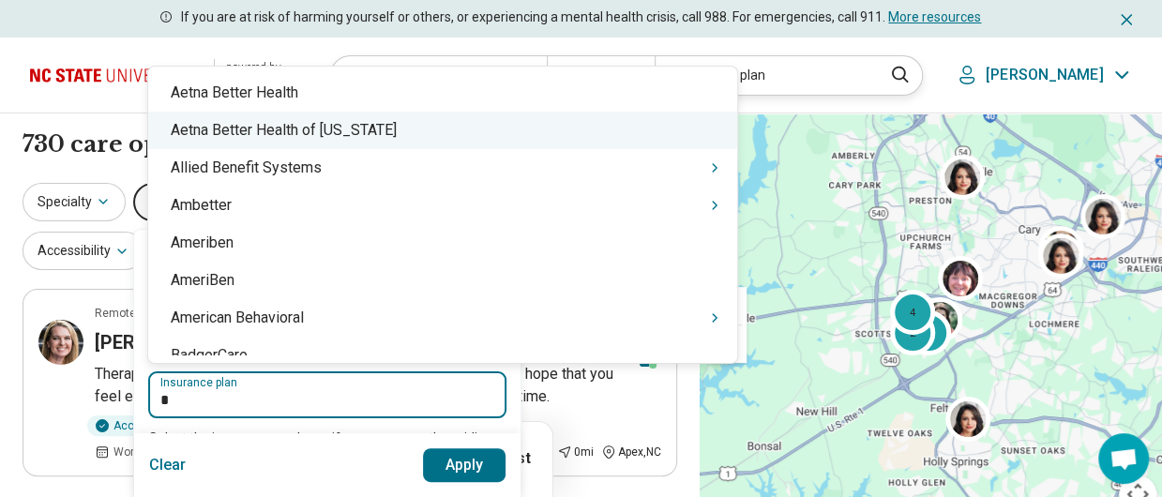
type input "*"
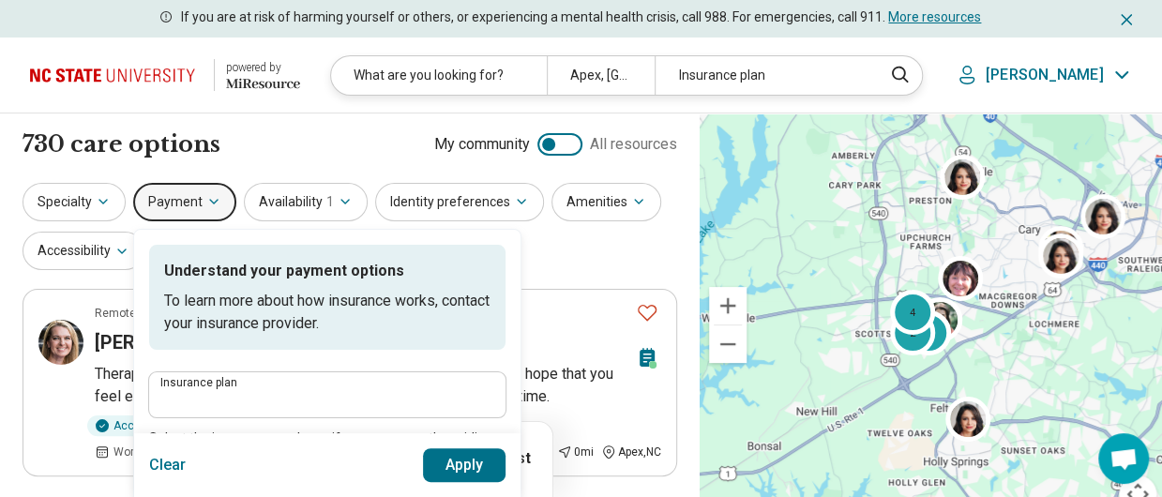
click at [54, 149] on h1 "730 care options" at bounding box center [122, 145] width 198 height 32
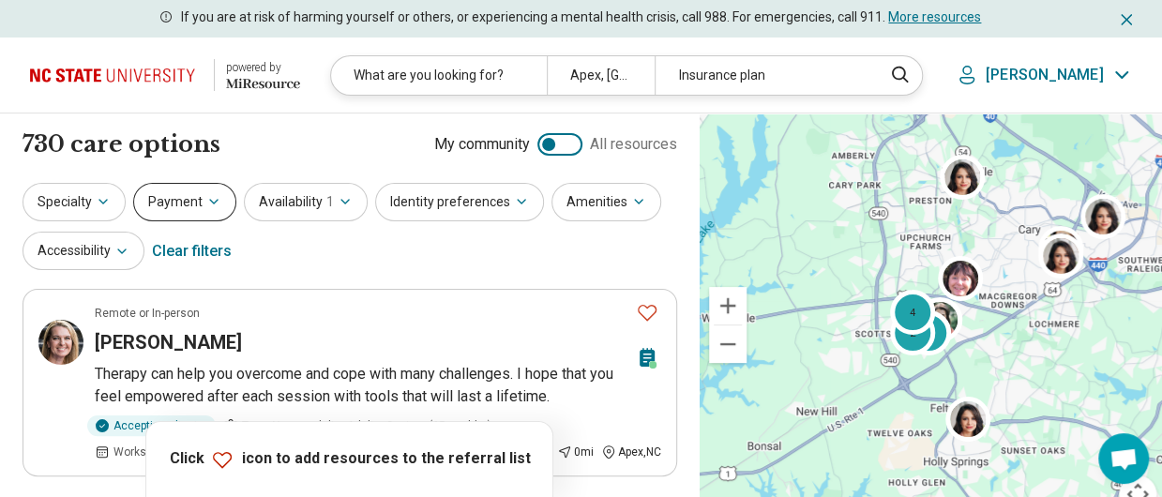
click at [192, 199] on button "Payment" at bounding box center [184, 202] width 103 height 38
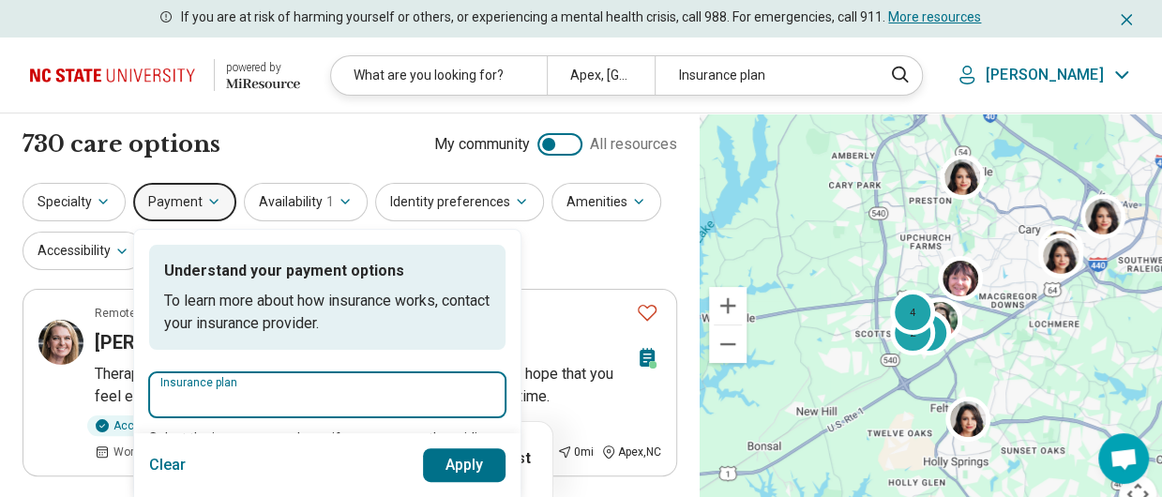
click at [243, 402] on input "Insurance plan" at bounding box center [327, 400] width 334 height 23
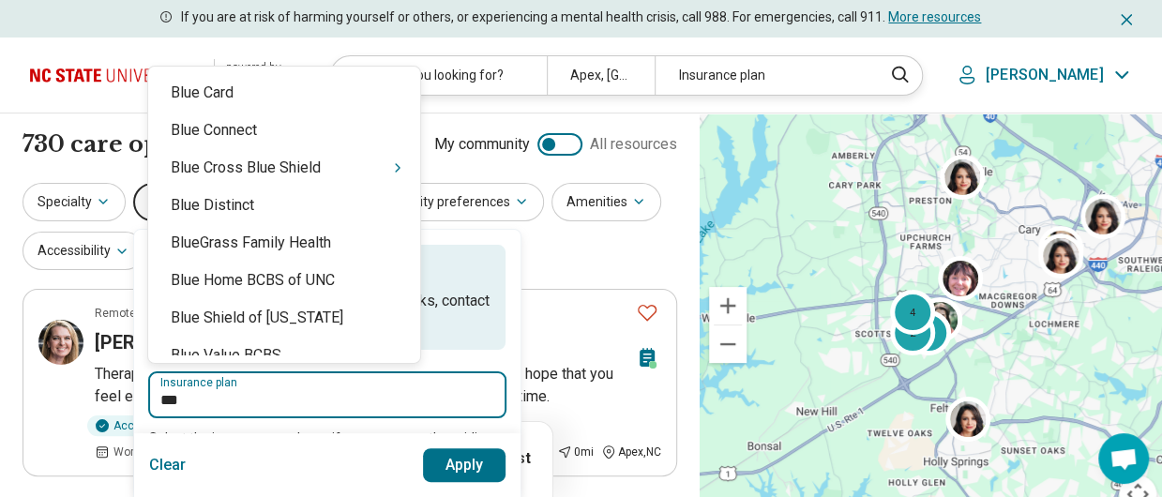
type input "****"
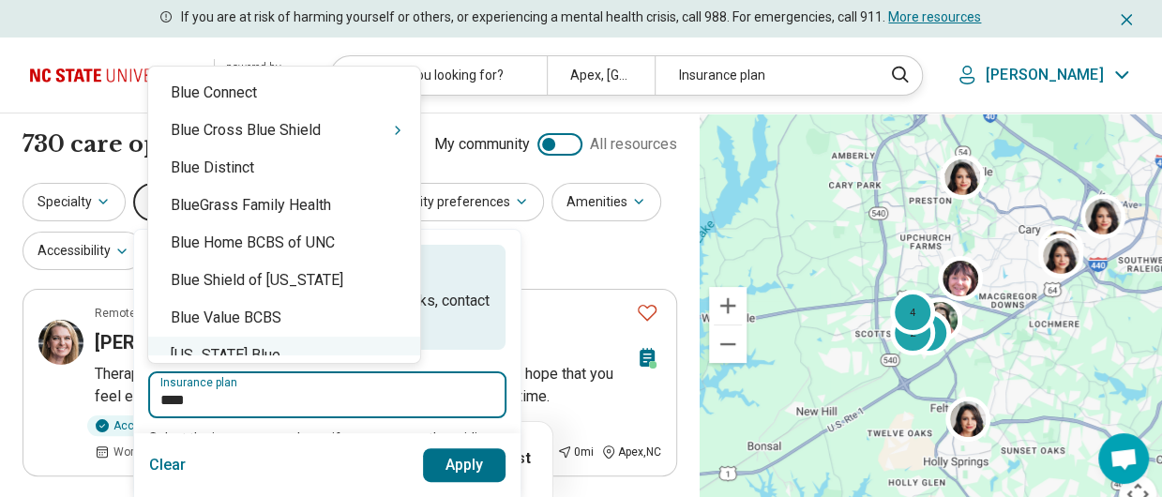
scroll to position [36, 0]
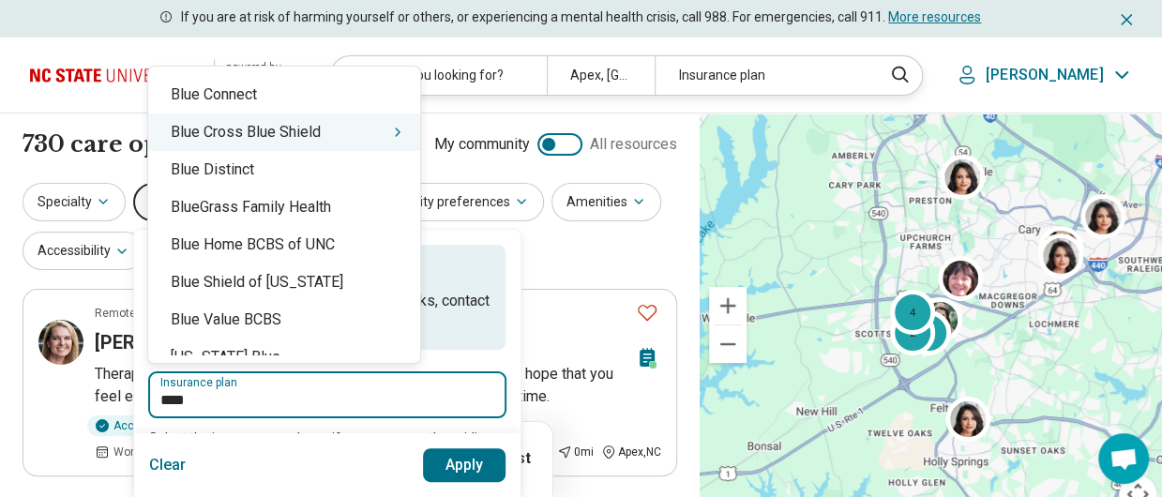
click at [300, 132] on div "Blue Cross Blue Shield" at bounding box center [284, 133] width 272 height 38
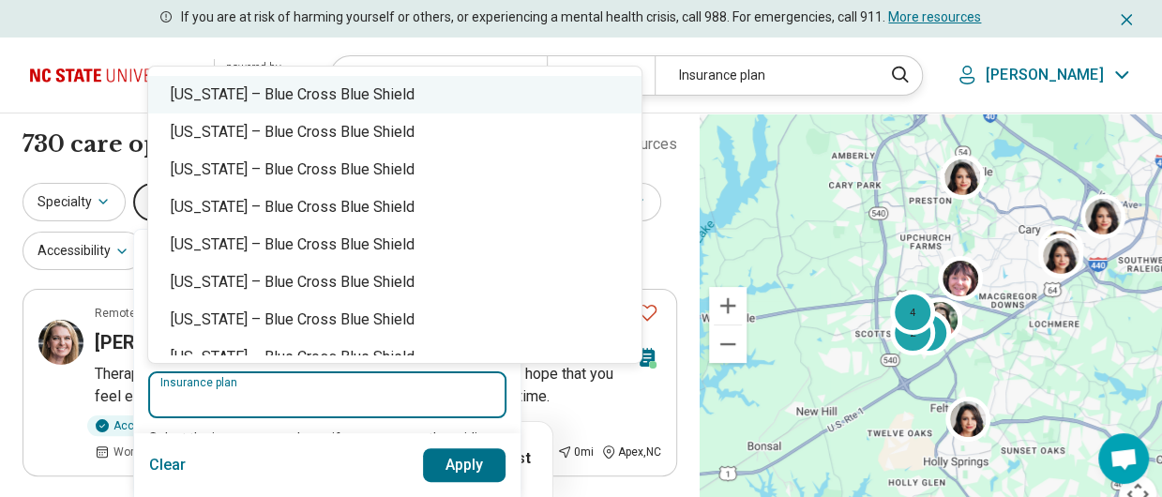
click at [351, 100] on div "[US_STATE] – Blue Cross Blue Shield" at bounding box center [394, 95] width 493 height 38
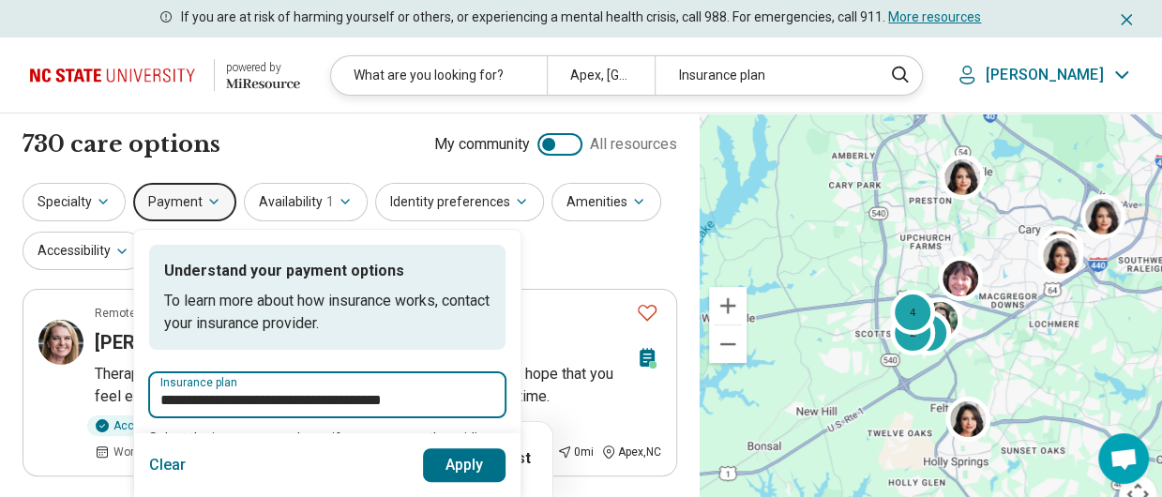
type input "**********"
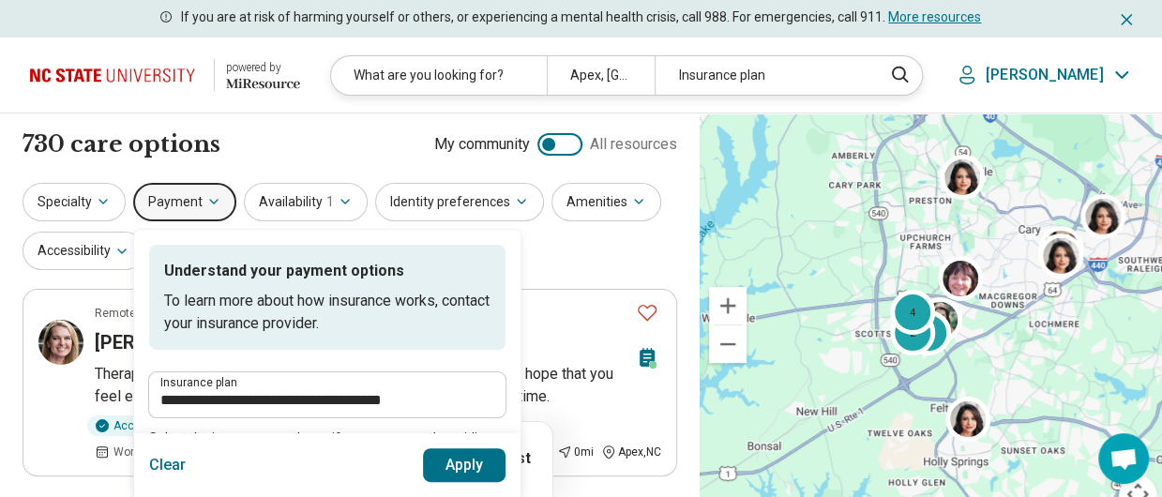
click at [454, 455] on button "Apply" at bounding box center [464, 465] width 83 height 34
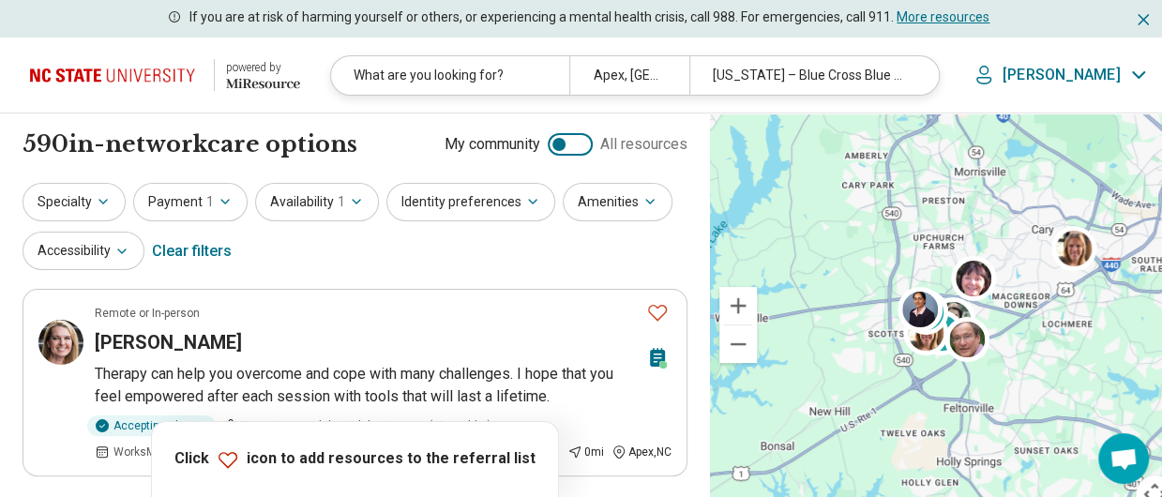
click at [165, 196] on button "Payment 1" at bounding box center [190, 202] width 114 height 38
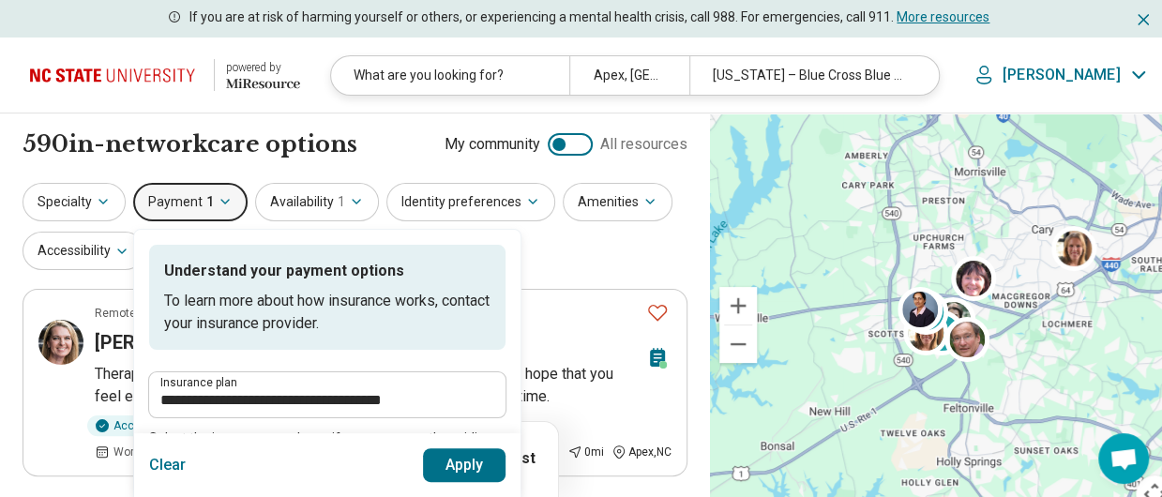
click at [165, 196] on button "Payment 1" at bounding box center [190, 202] width 114 height 38
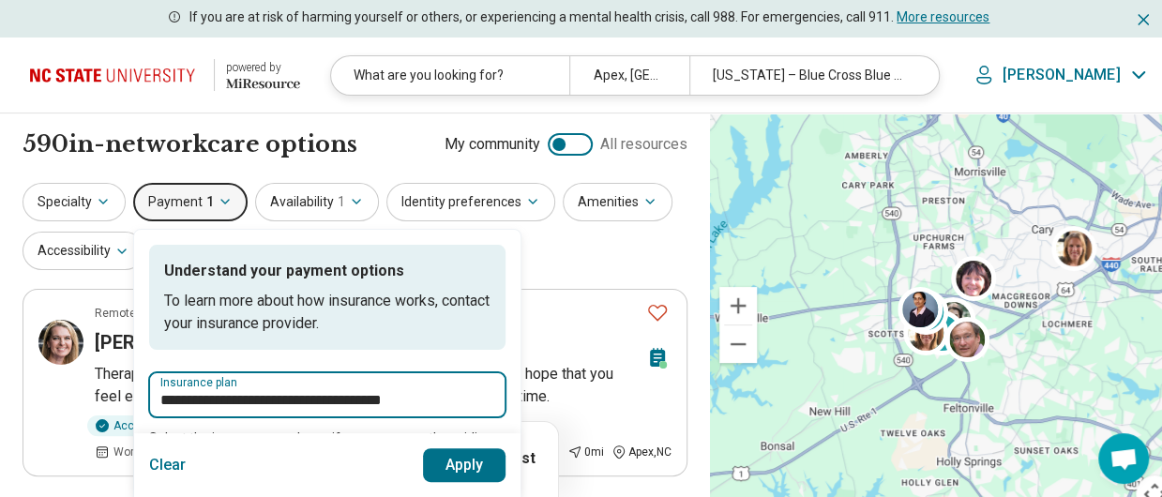
click at [456, 397] on input "**********" at bounding box center [327, 400] width 334 height 23
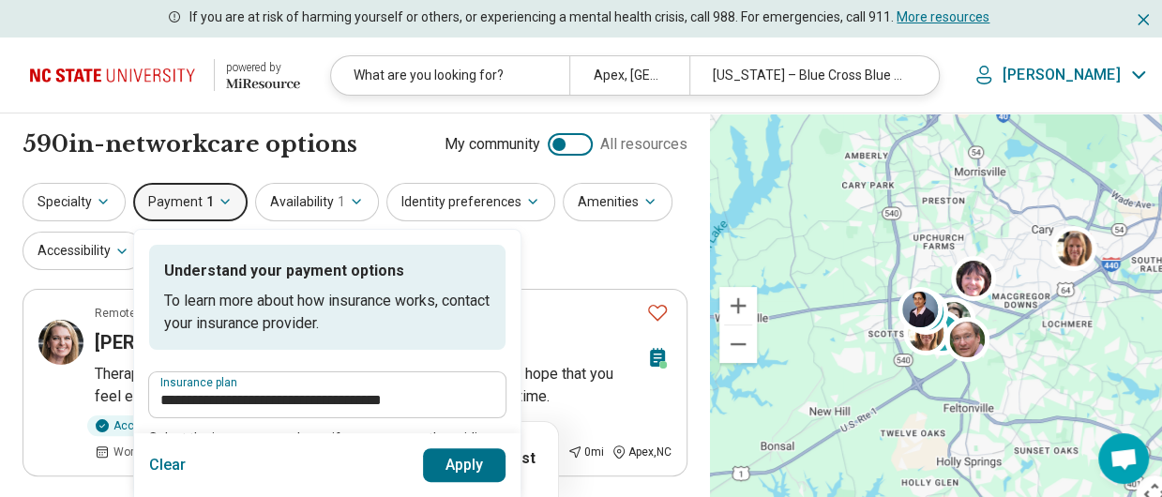
click at [447, 463] on button "Apply" at bounding box center [464, 465] width 83 height 34
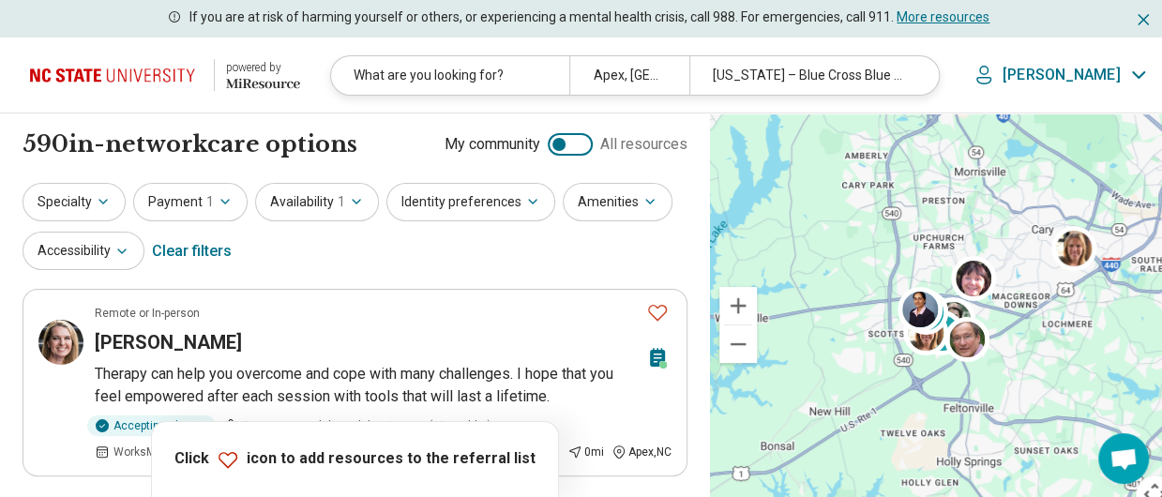
click at [447, 463] on p "Click icon to add resources to the referral list" at bounding box center [354, 459] width 361 height 23
click at [162, 187] on button "Payment 1" at bounding box center [190, 202] width 114 height 38
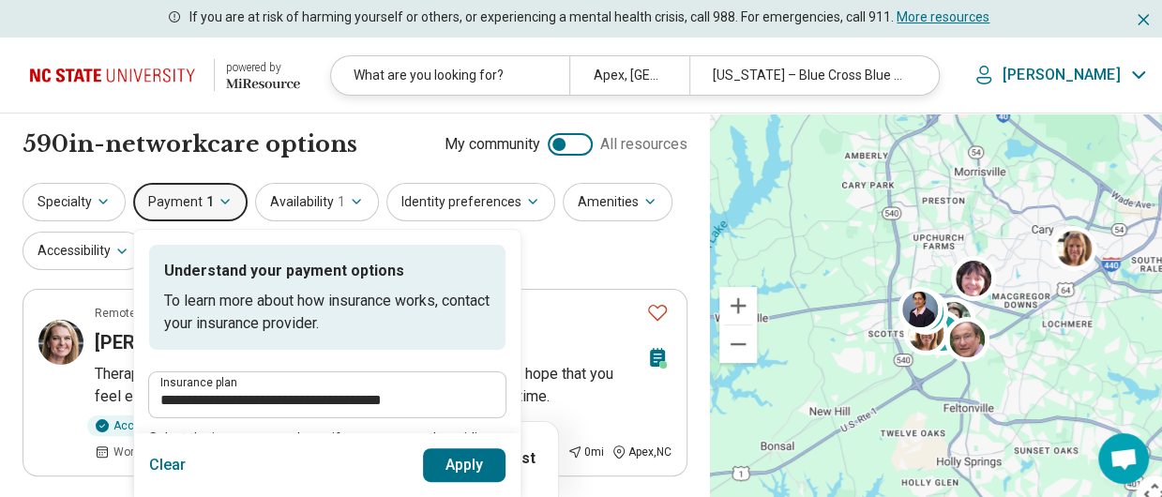
click at [479, 438] on div "Clear Apply" at bounding box center [327, 465] width 387 height 64
click at [453, 461] on button "Apply" at bounding box center [464, 465] width 83 height 34
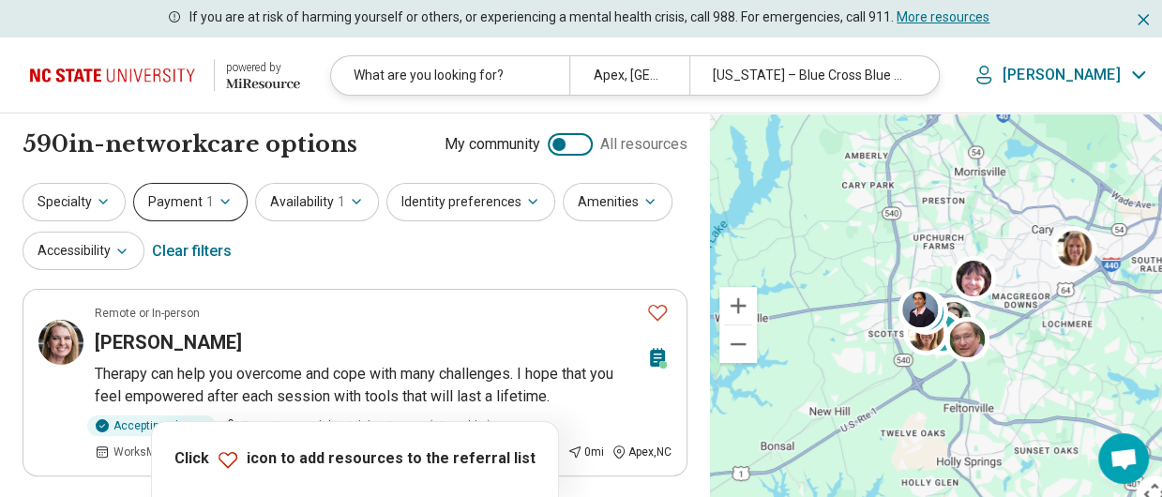
click at [218, 206] on icon "button" at bounding box center [225, 201] width 15 height 15
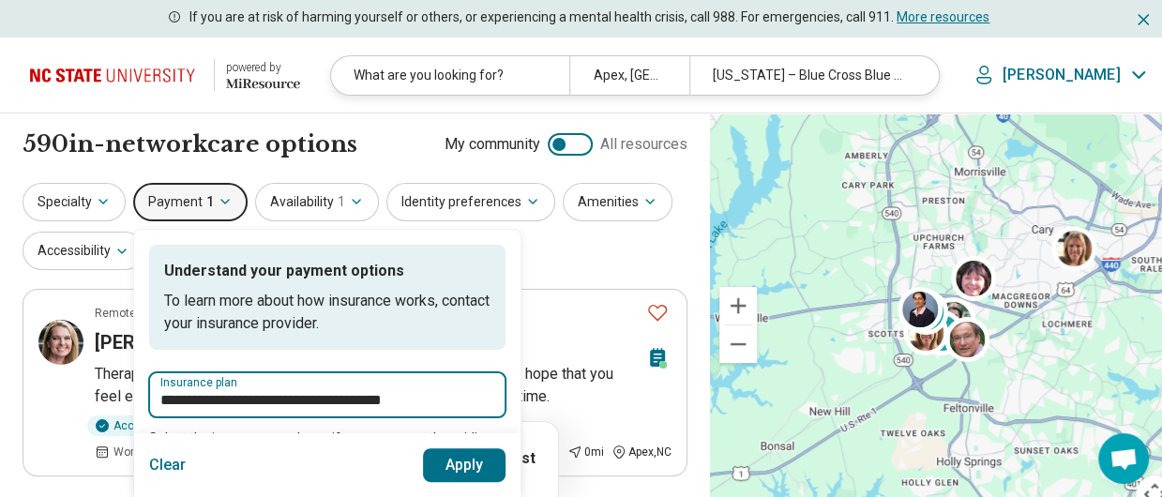
click at [439, 393] on input "**********" at bounding box center [327, 400] width 334 height 23
click button "Apply" at bounding box center [464, 465] width 83 height 34
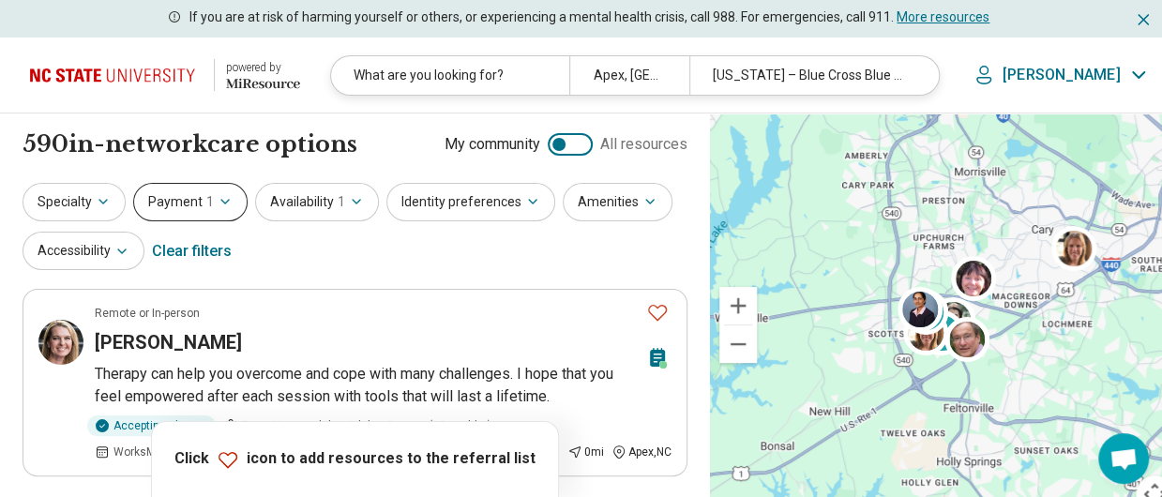
click at [186, 204] on button "Payment 1" at bounding box center [190, 202] width 114 height 38
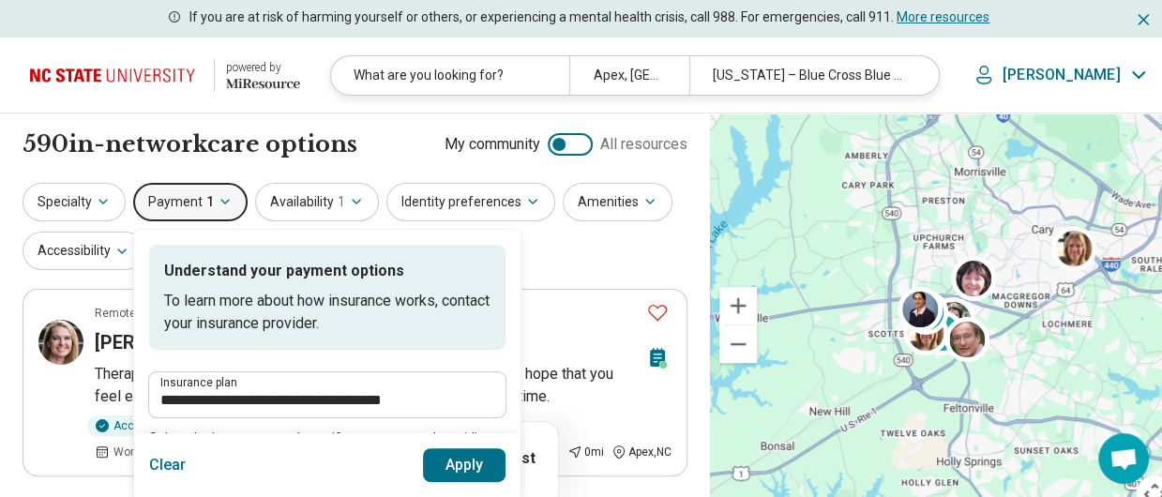
drag, startPoint x: 188, startPoint y: 205, endPoint x: 426, endPoint y: 402, distance: 309.8
click at [248, 221] on div "**********" at bounding box center [190, 202] width 114 height 38
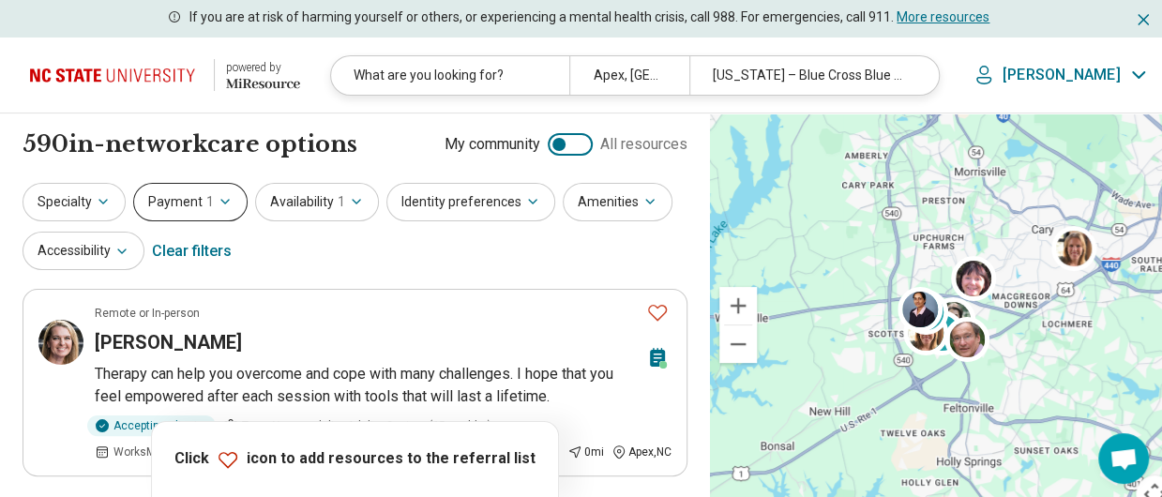
click at [187, 191] on button "Payment 1" at bounding box center [190, 202] width 114 height 38
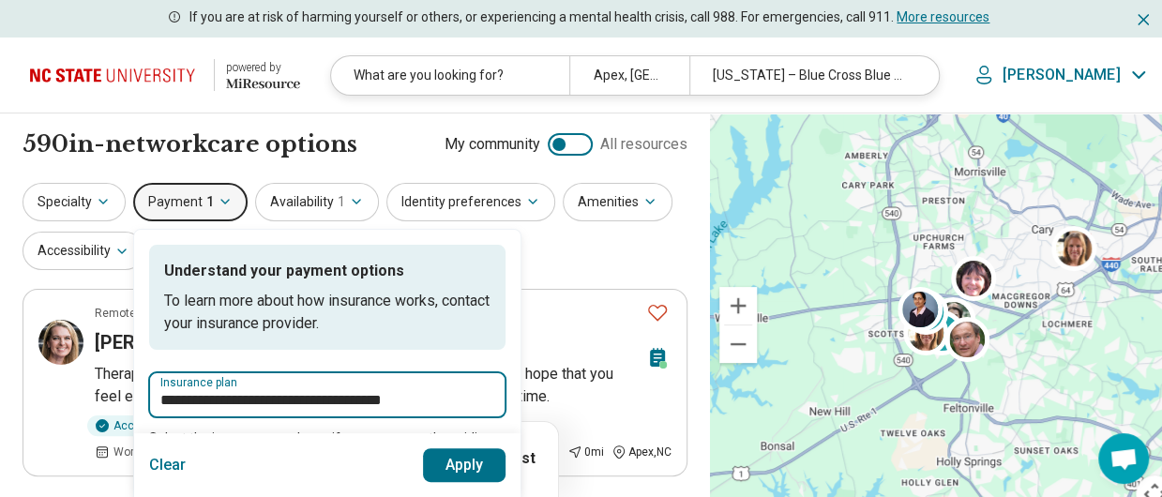
click at [471, 401] on input "**********" at bounding box center [327, 400] width 334 height 23
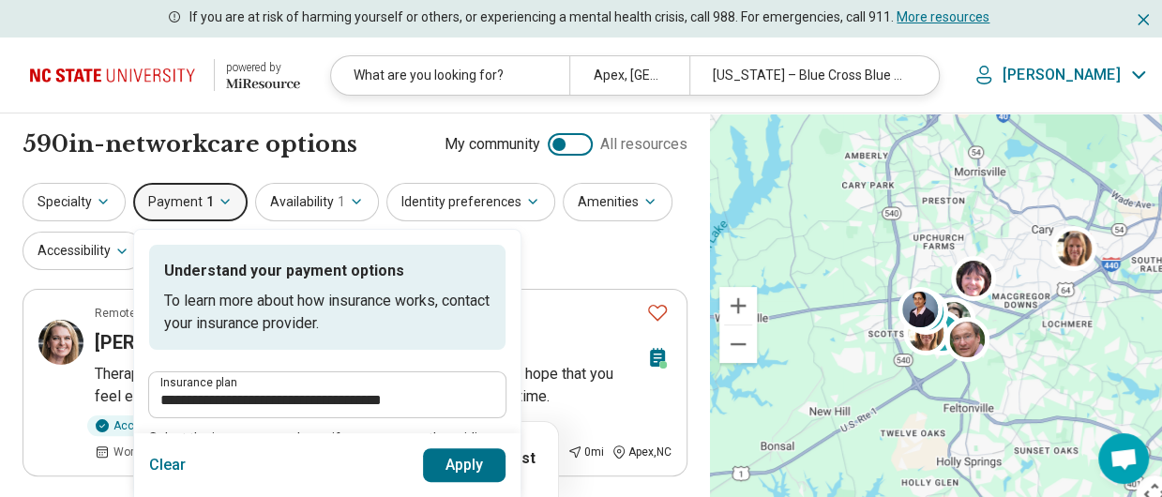
click at [161, 455] on button "Clear" at bounding box center [168, 465] width 38 height 34
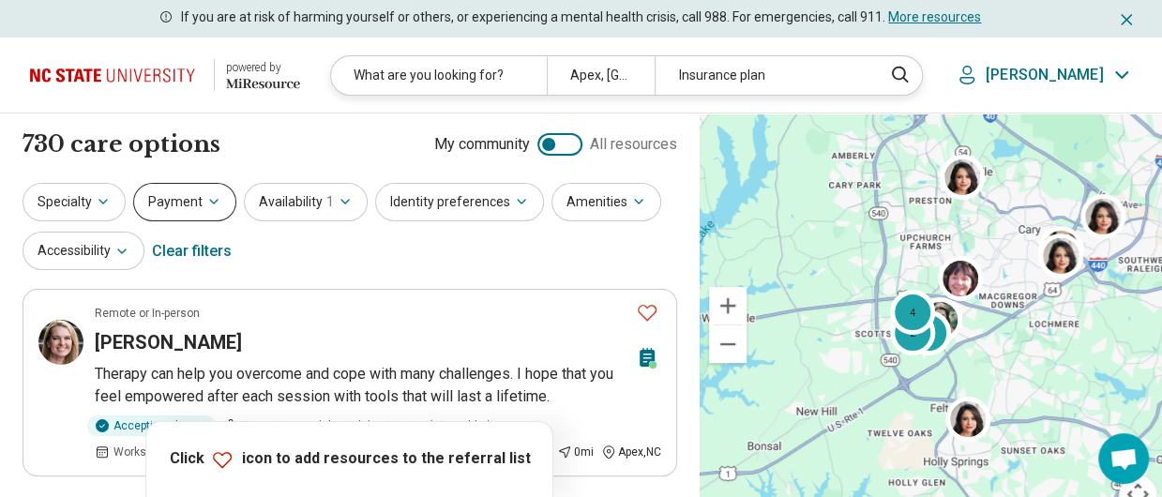
click at [173, 197] on button "Payment" at bounding box center [184, 202] width 103 height 38
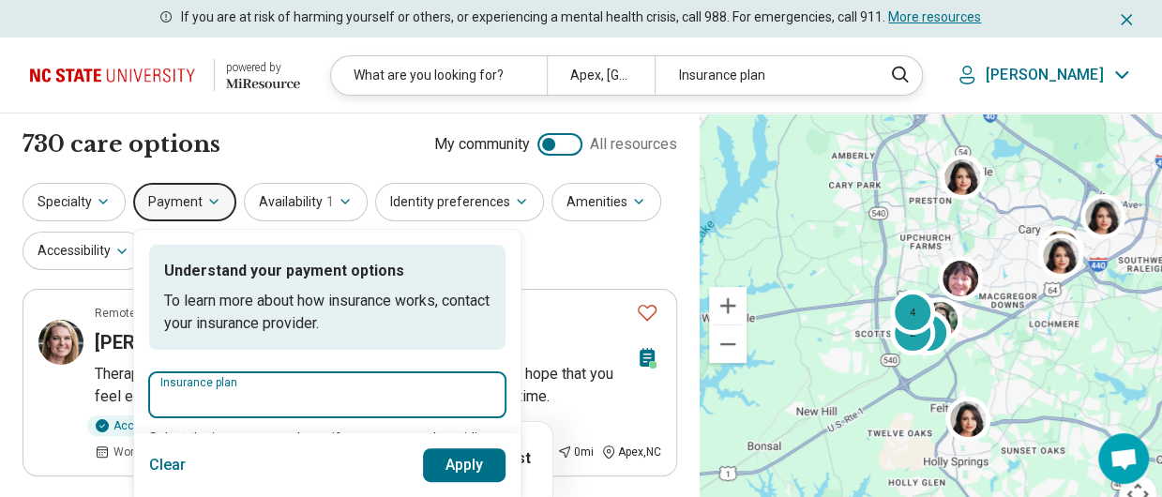
click at [237, 390] on input "Insurance plan" at bounding box center [327, 400] width 334 height 23
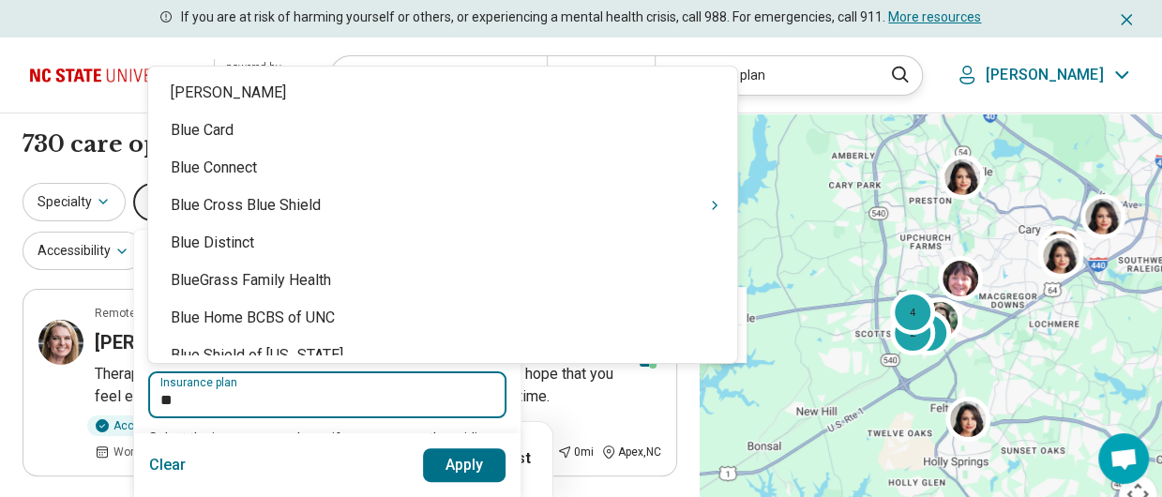
type input "***"
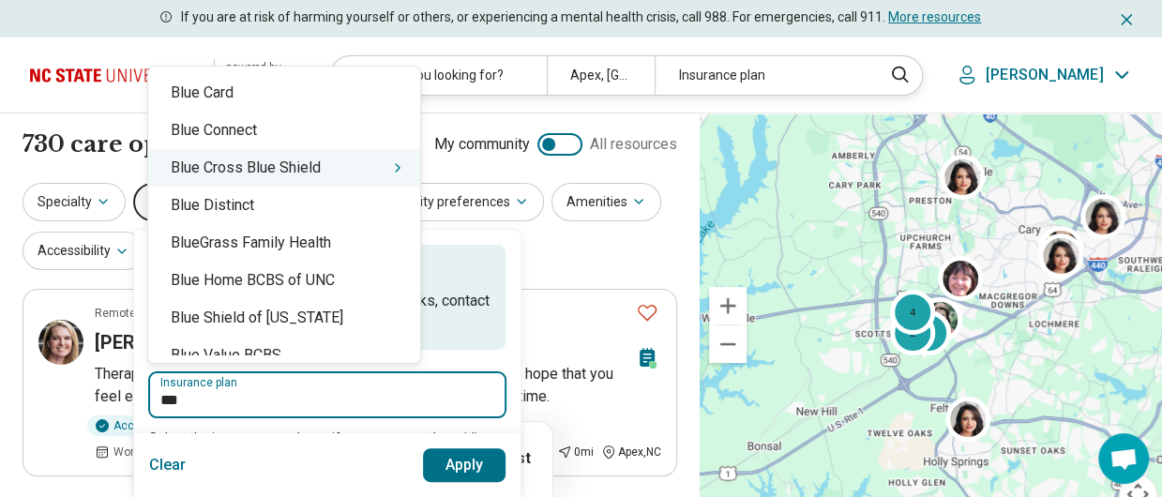
click at [245, 161] on div "Blue Cross Blue Shield" at bounding box center [284, 168] width 272 height 38
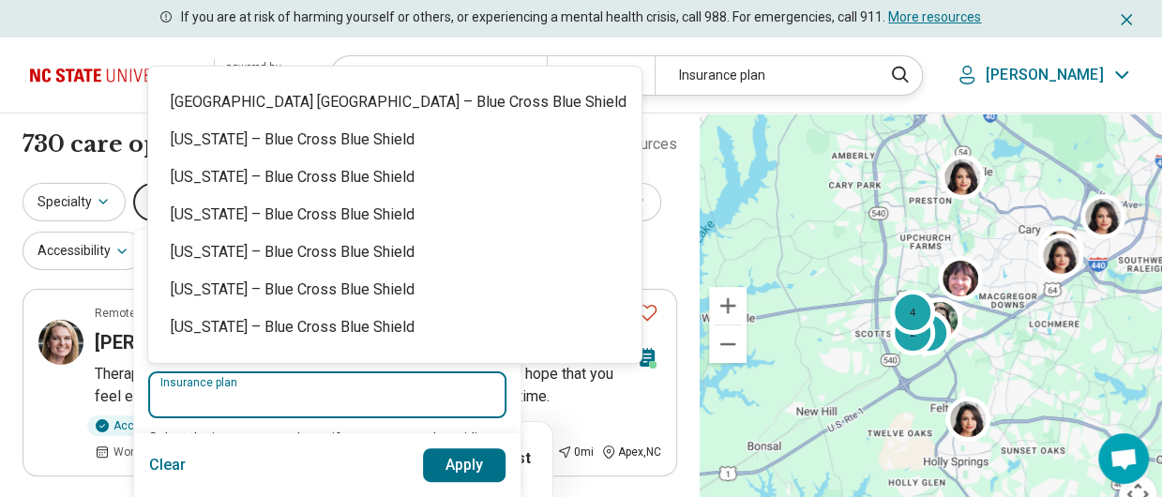
scroll to position [1420, 0]
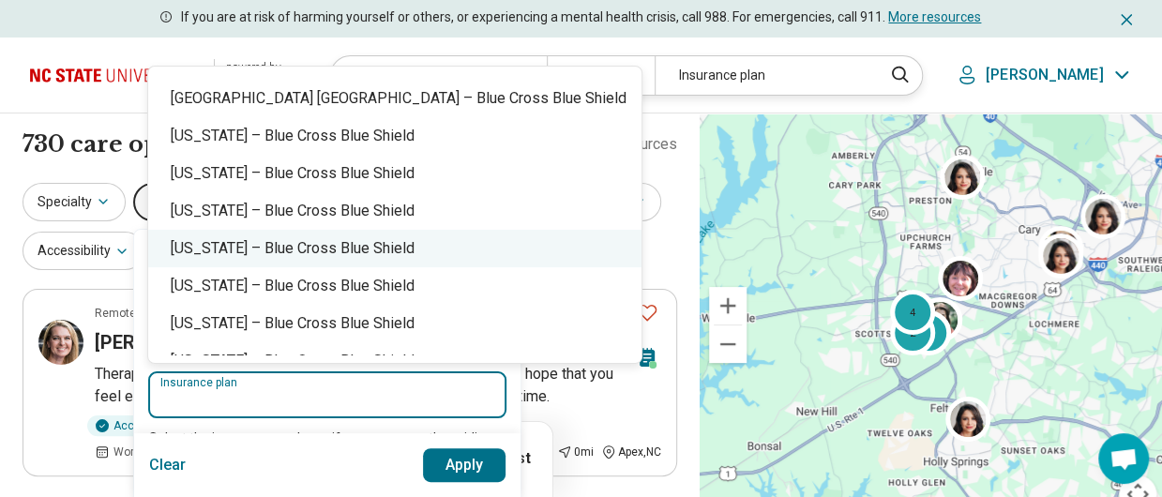
click at [427, 245] on div "[US_STATE] – Blue Cross Blue Shield" at bounding box center [394, 249] width 493 height 38
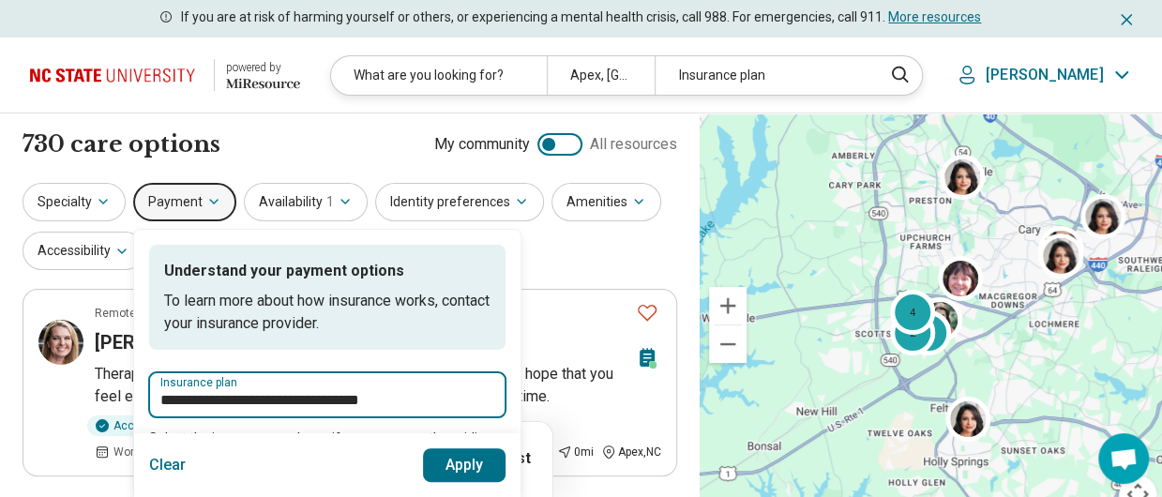
type input "**********"
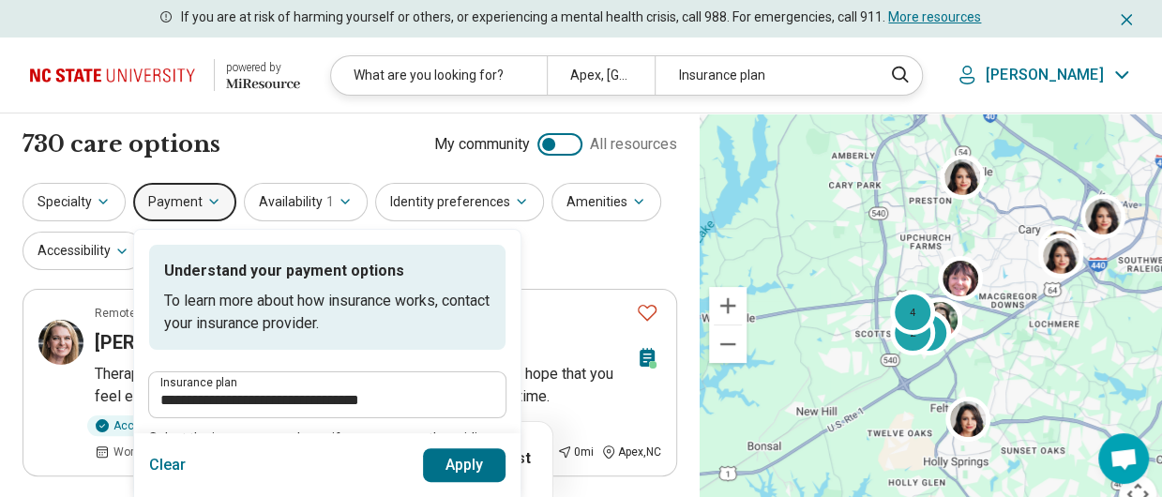
click at [458, 461] on button "Apply" at bounding box center [464, 465] width 83 height 34
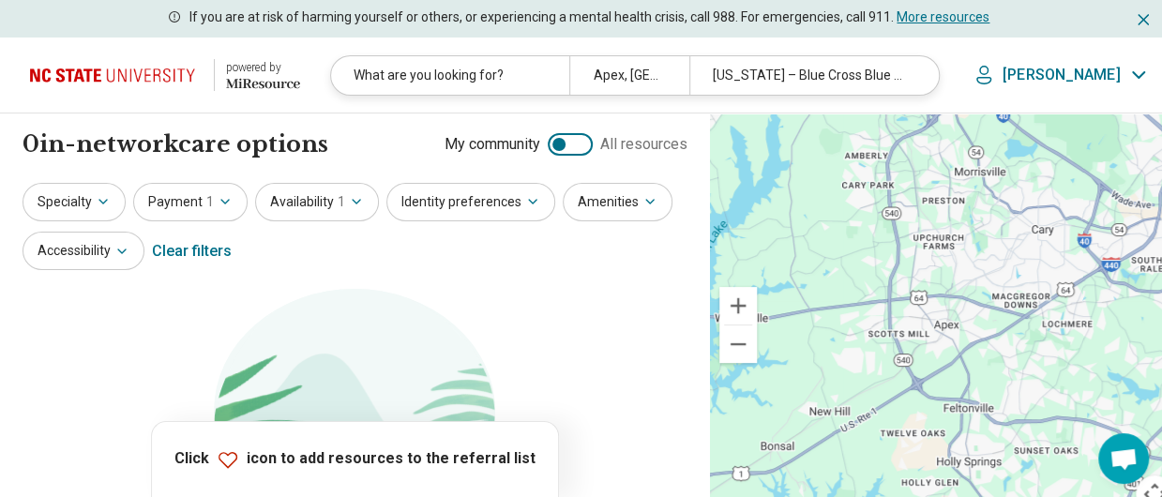
click at [572, 144] on div at bounding box center [570, 144] width 45 height 23
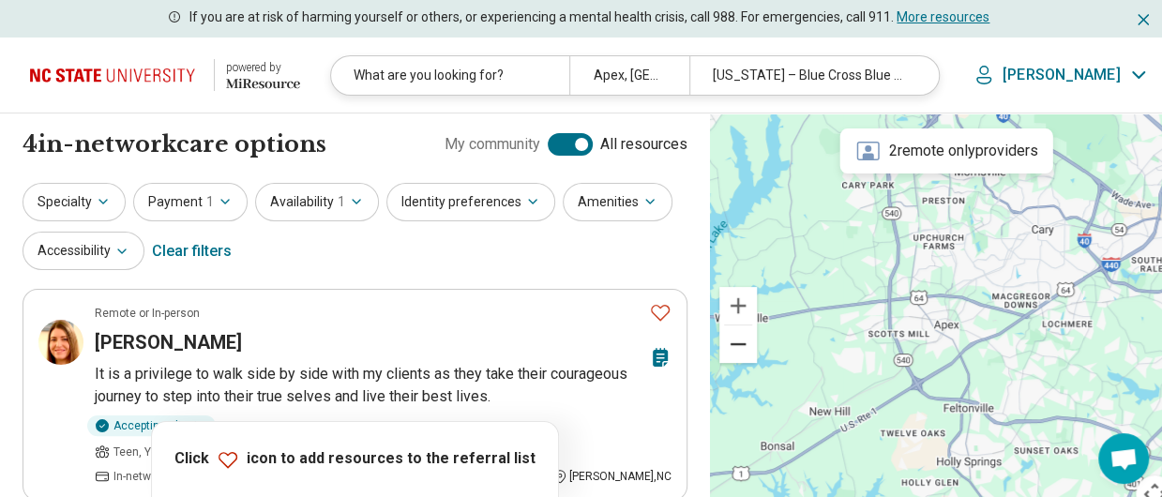
click at [727, 343] on button "Zoom out" at bounding box center [739, 345] width 38 height 38
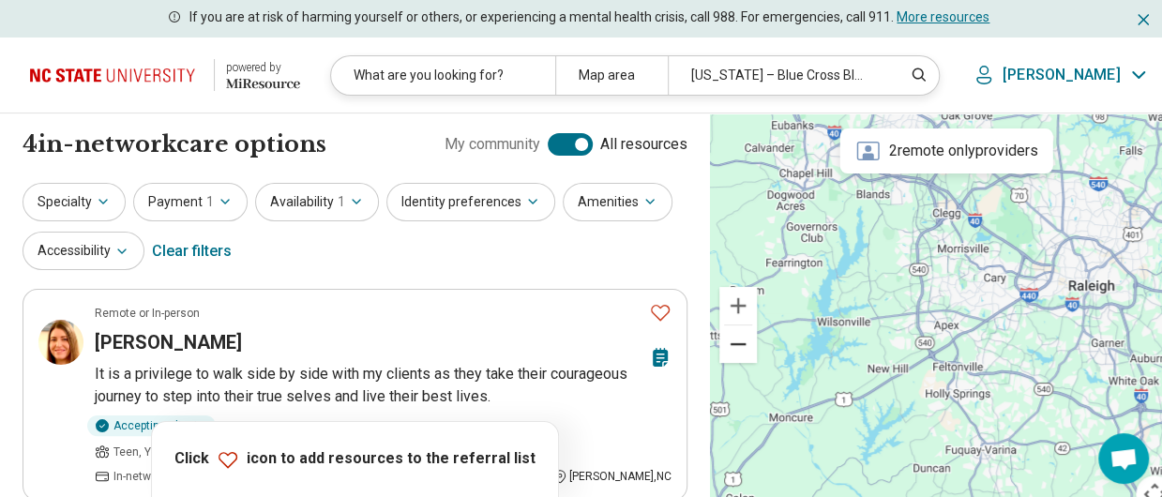
click at [727, 343] on button "Zoom out" at bounding box center [739, 345] width 38 height 38
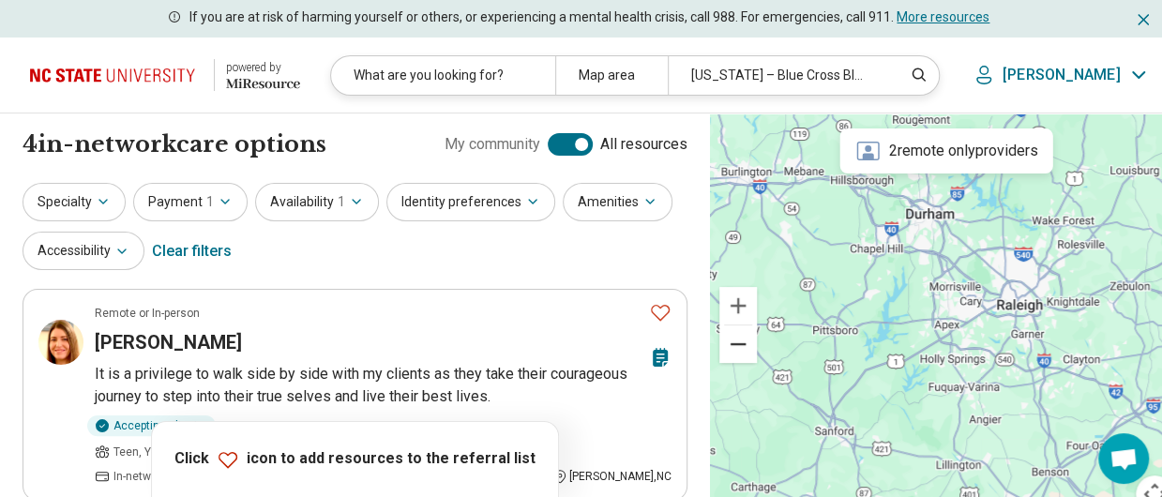
click at [727, 343] on button "Zoom out" at bounding box center [739, 345] width 38 height 38
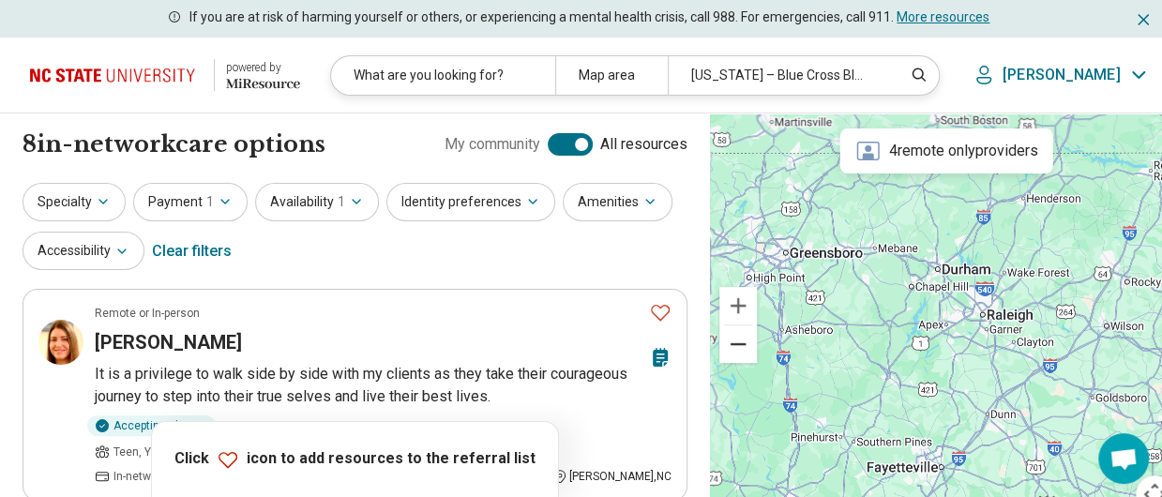
click at [727, 343] on button "Zoom out" at bounding box center [739, 345] width 38 height 38
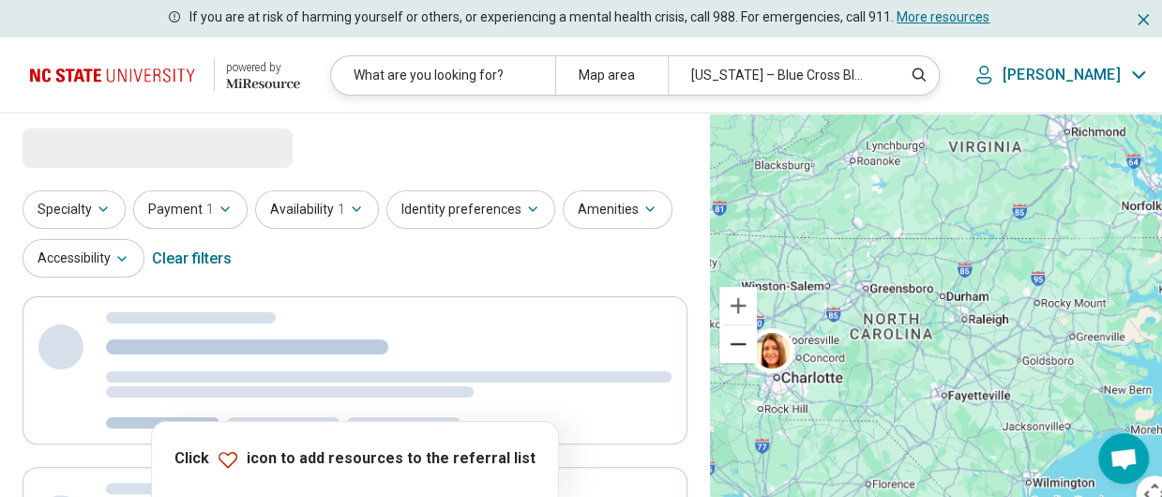
click at [727, 343] on button "Zoom out" at bounding box center [739, 345] width 38 height 38
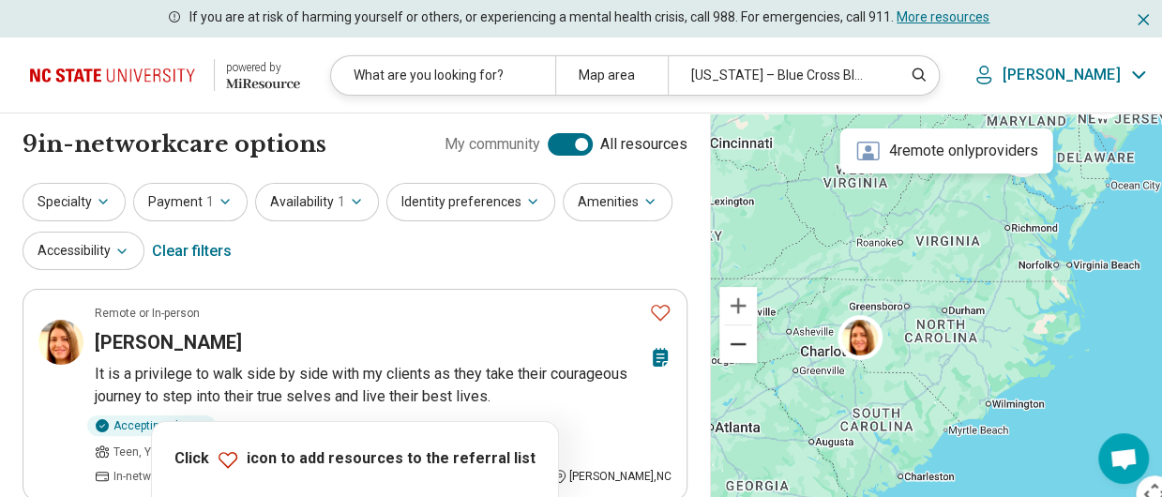
click at [727, 343] on button "Zoom out" at bounding box center [739, 345] width 38 height 38
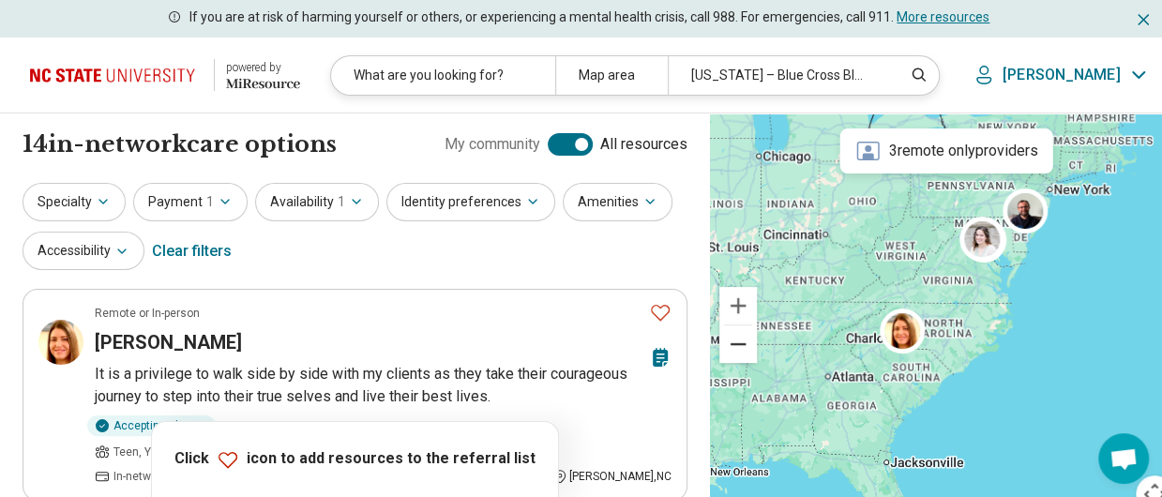
click at [727, 343] on button "Zoom out" at bounding box center [739, 345] width 38 height 38
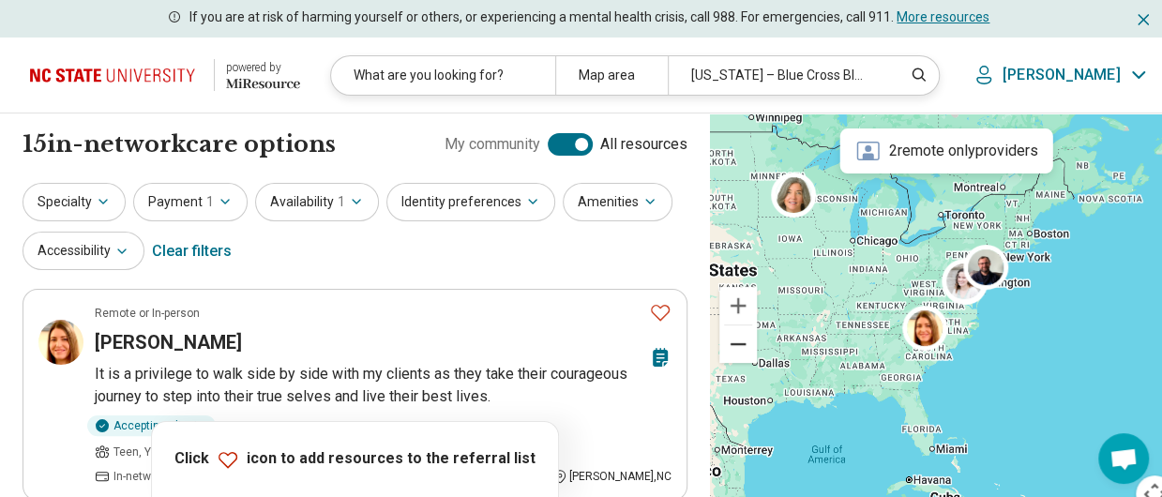
click at [727, 343] on button "Zoom out" at bounding box center [739, 345] width 38 height 38
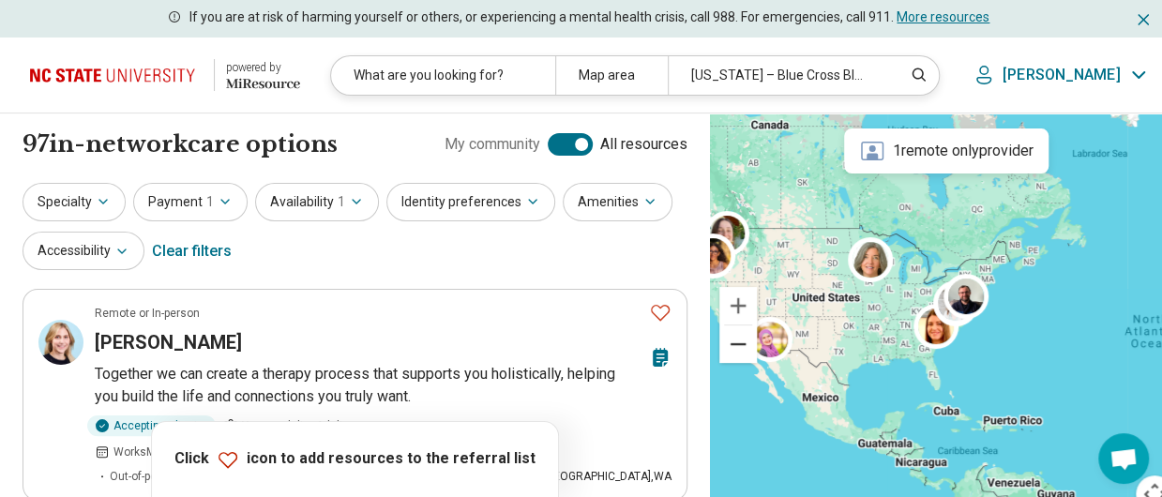
click at [727, 343] on button "Zoom out" at bounding box center [739, 345] width 38 height 38
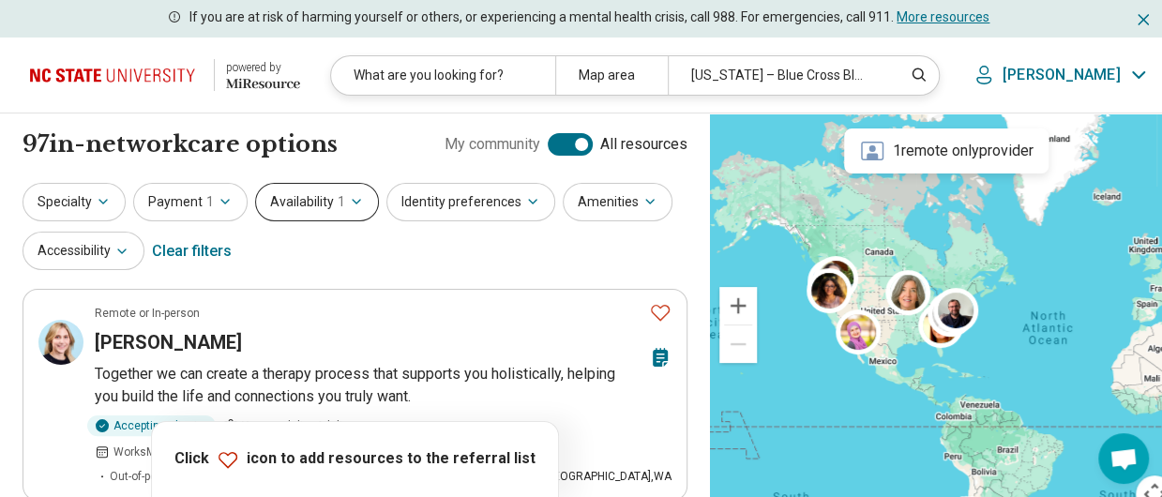
click at [368, 210] on button "Availability 1" at bounding box center [317, 202] width 124 height 38
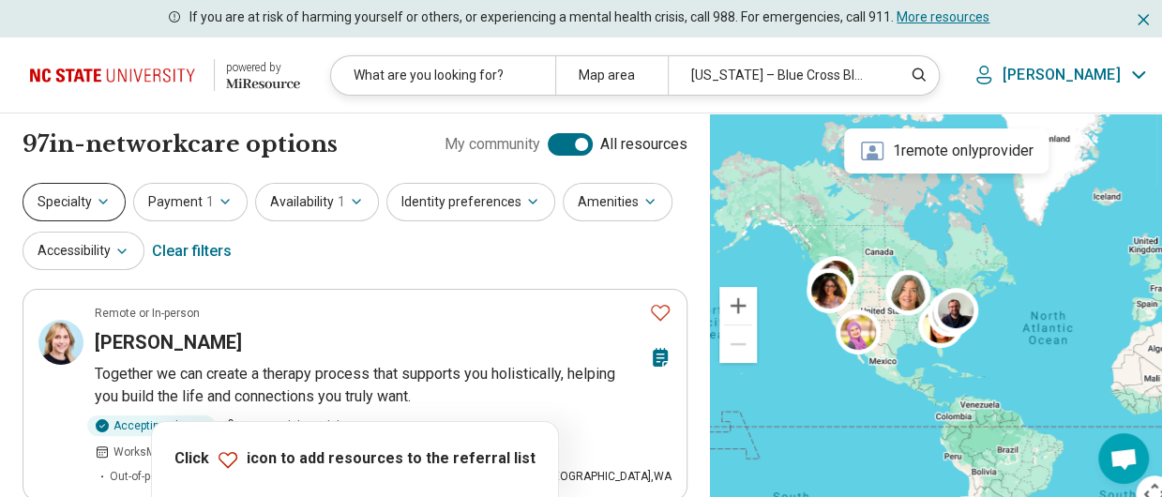
click at [29, 201] on button "Specialty" at bounding box center [74, 202] width 103 height 38
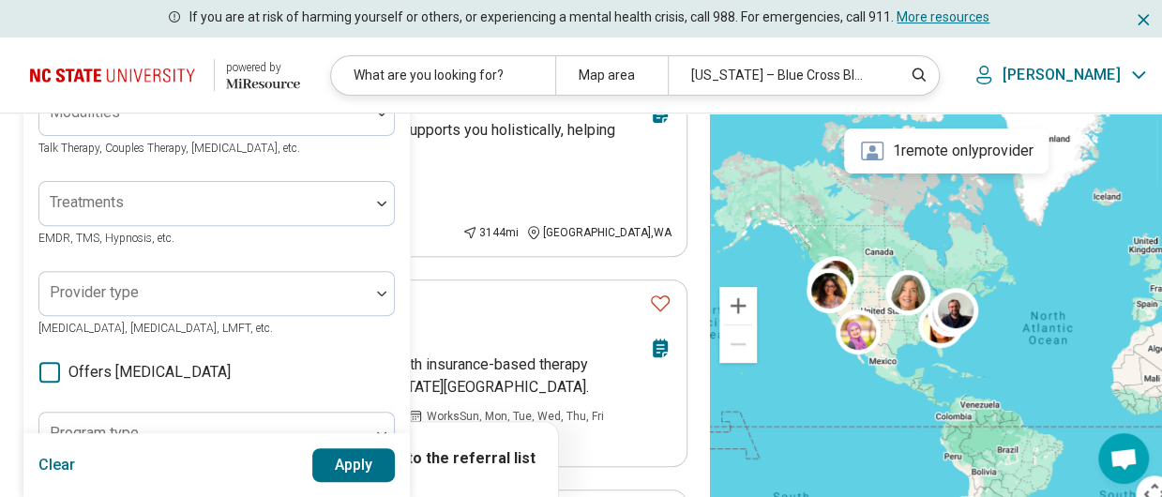
scroll to position [276, 0]
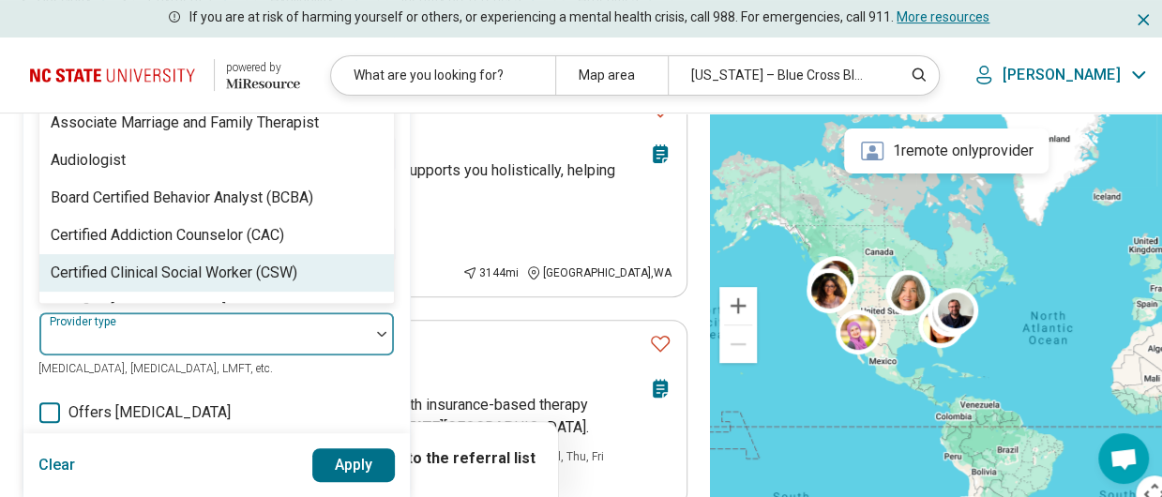
click at [235, 311] on div "68 results available. Use Up and Down to choose options, press Enter to select …" at bounding box center [216, 333] width 356 height 45
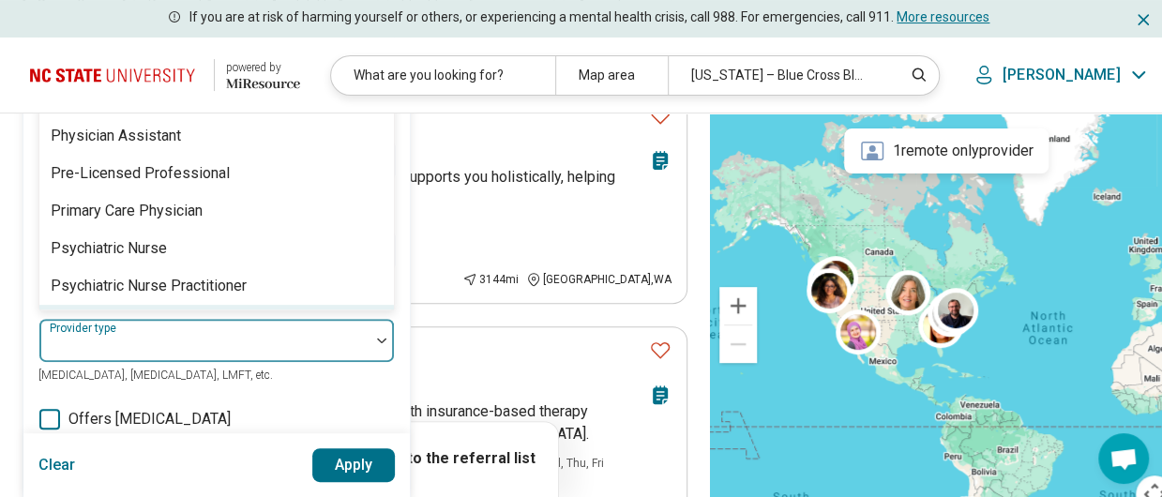
scroll to position [2215, 0]
click at [114, 312] on div "[MEDICAL_DATA]" at bounding box center [108, 323] width 115 height 23
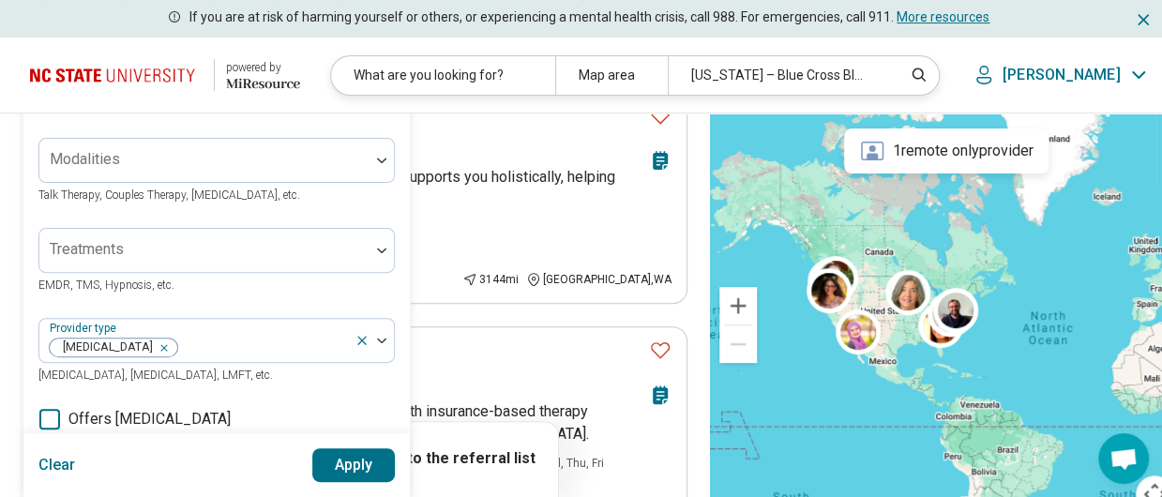
click at [360, 459] on button "Apply" at bounding box center [353, 465] width 83 height 34
